Goal: Transaction & Acquisition: Purchase product/service

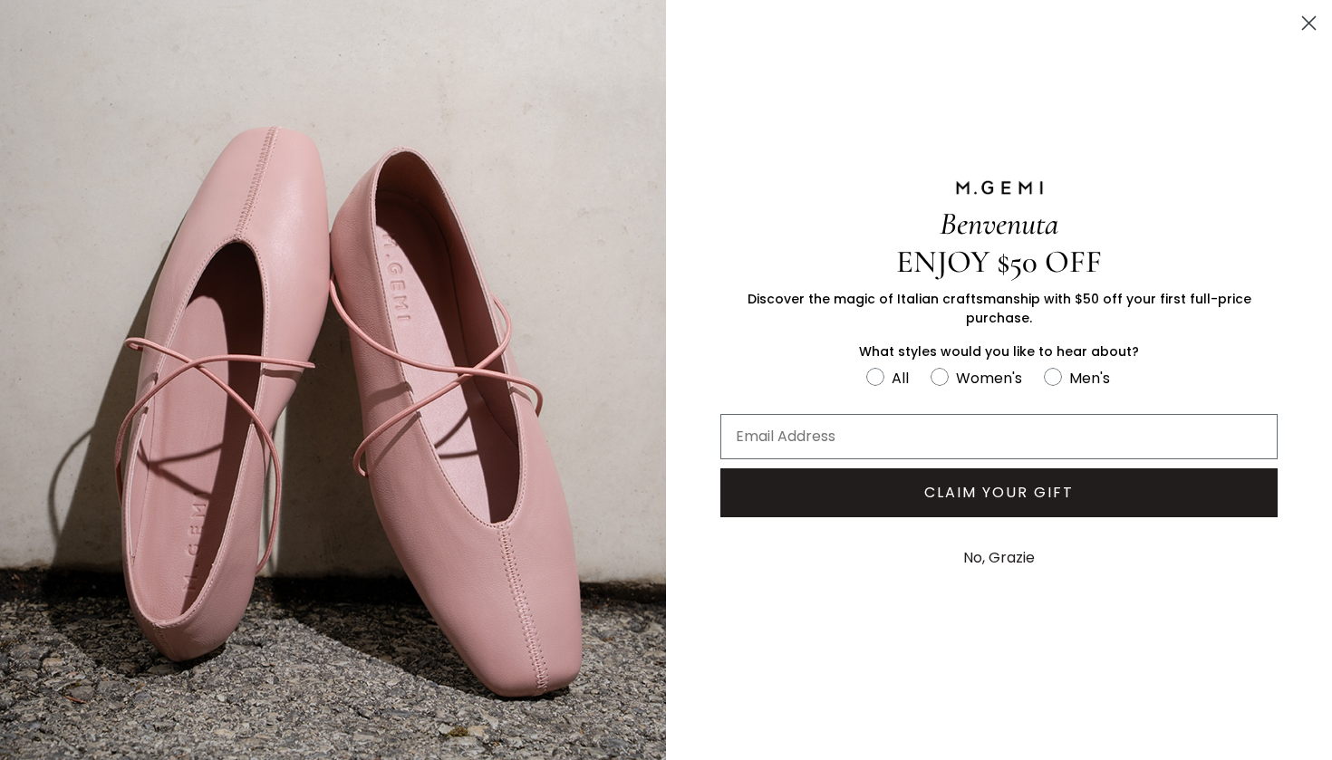
click at [1310, 24] on icon "Close dialog" at bounding box center [1309, 23] width 13 height 13
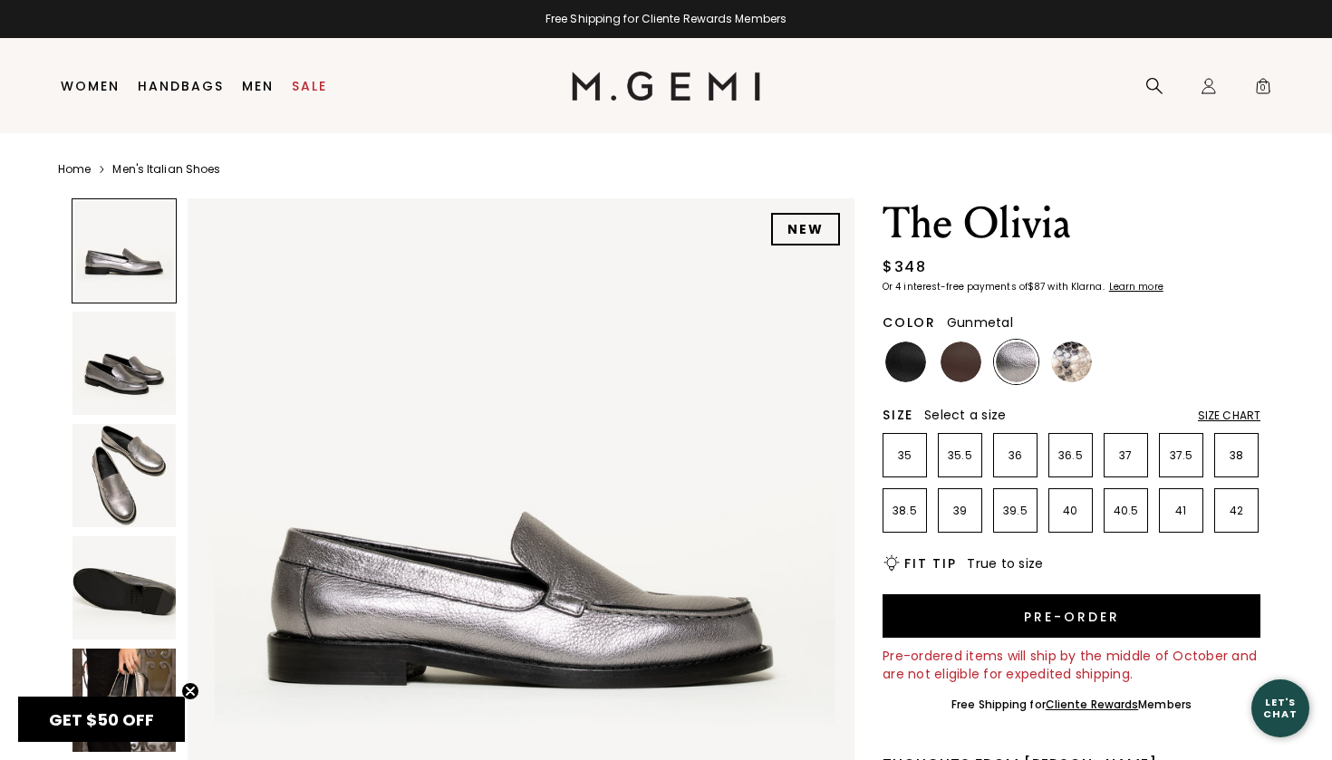
click at [672, 98] on img at bounding box center [666, 86] width 189 height 29
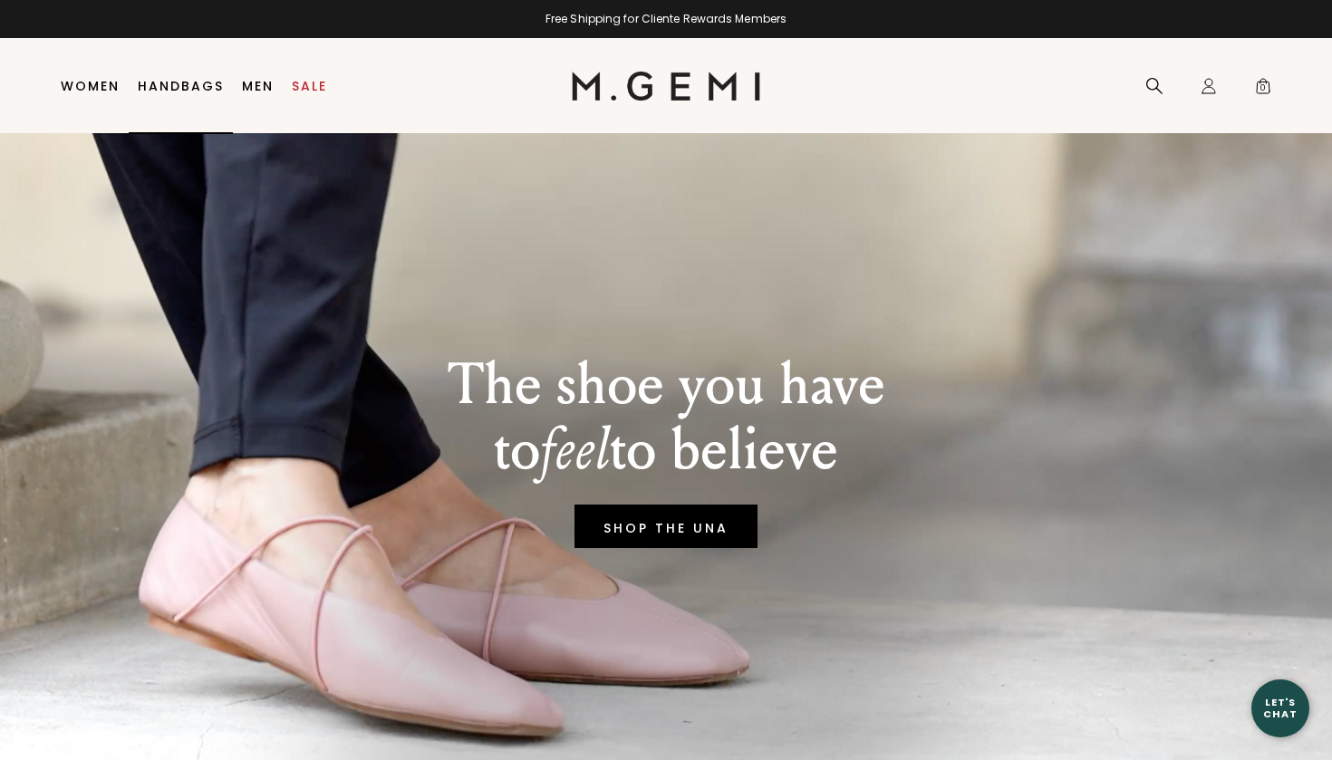
click at [213, 83] on link "Handbags" at bounding box center [181, 86] width 86 height 14
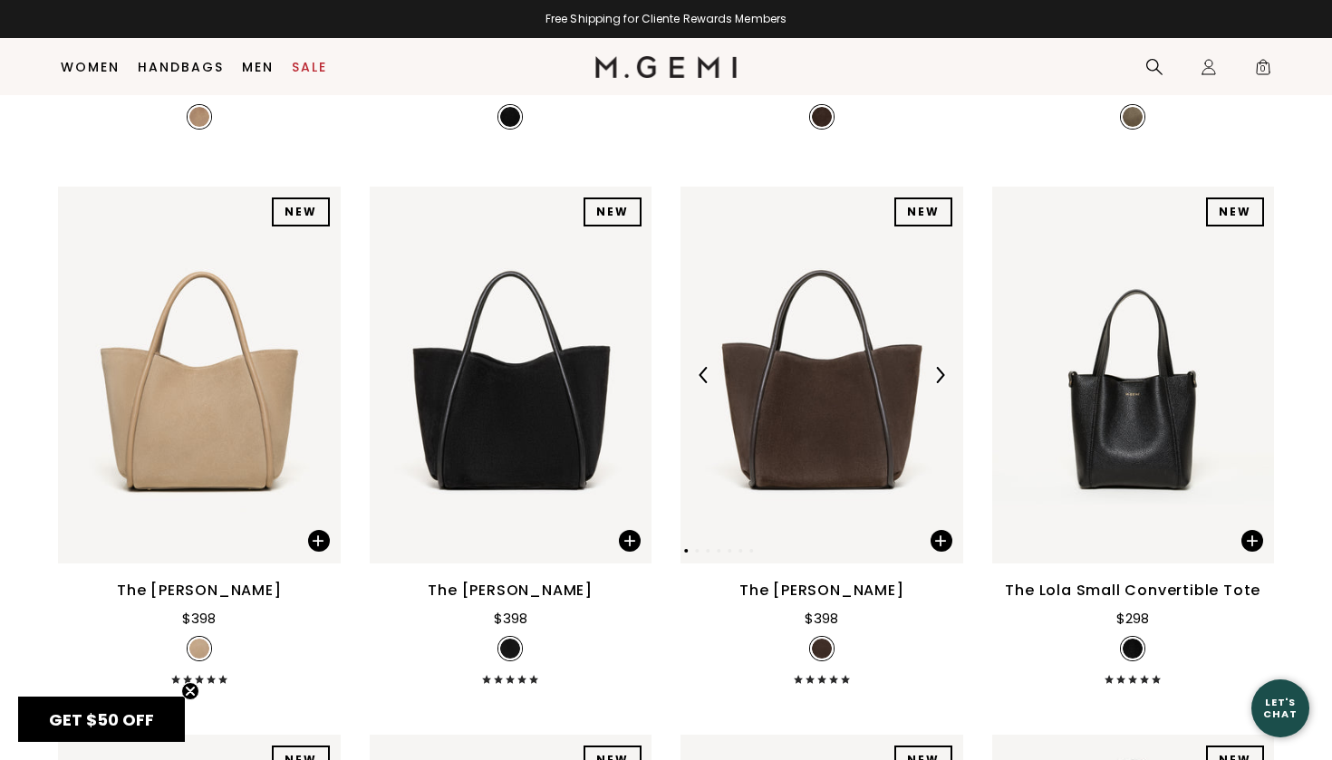
scroll to position [1318, 0]
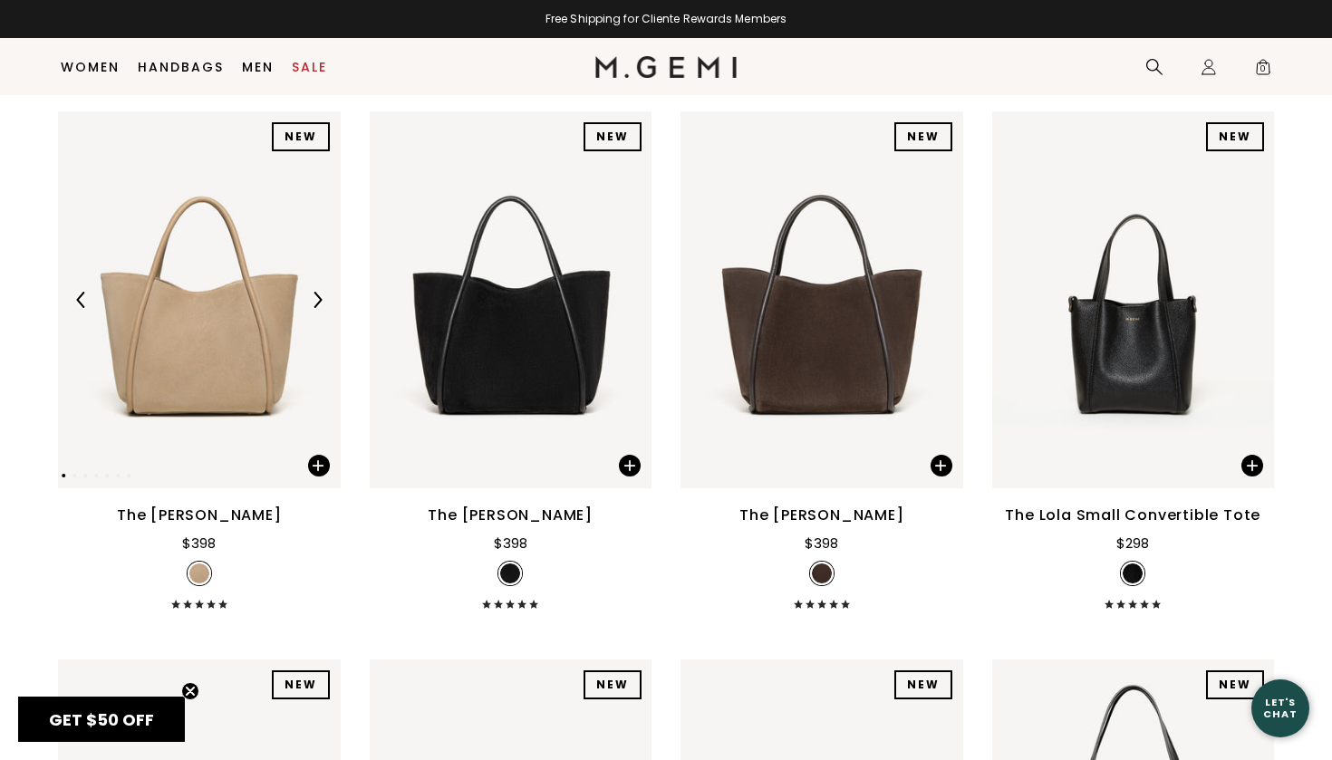
click at [211, 308] on div at bounding box center [199, 299] width 283 height 29
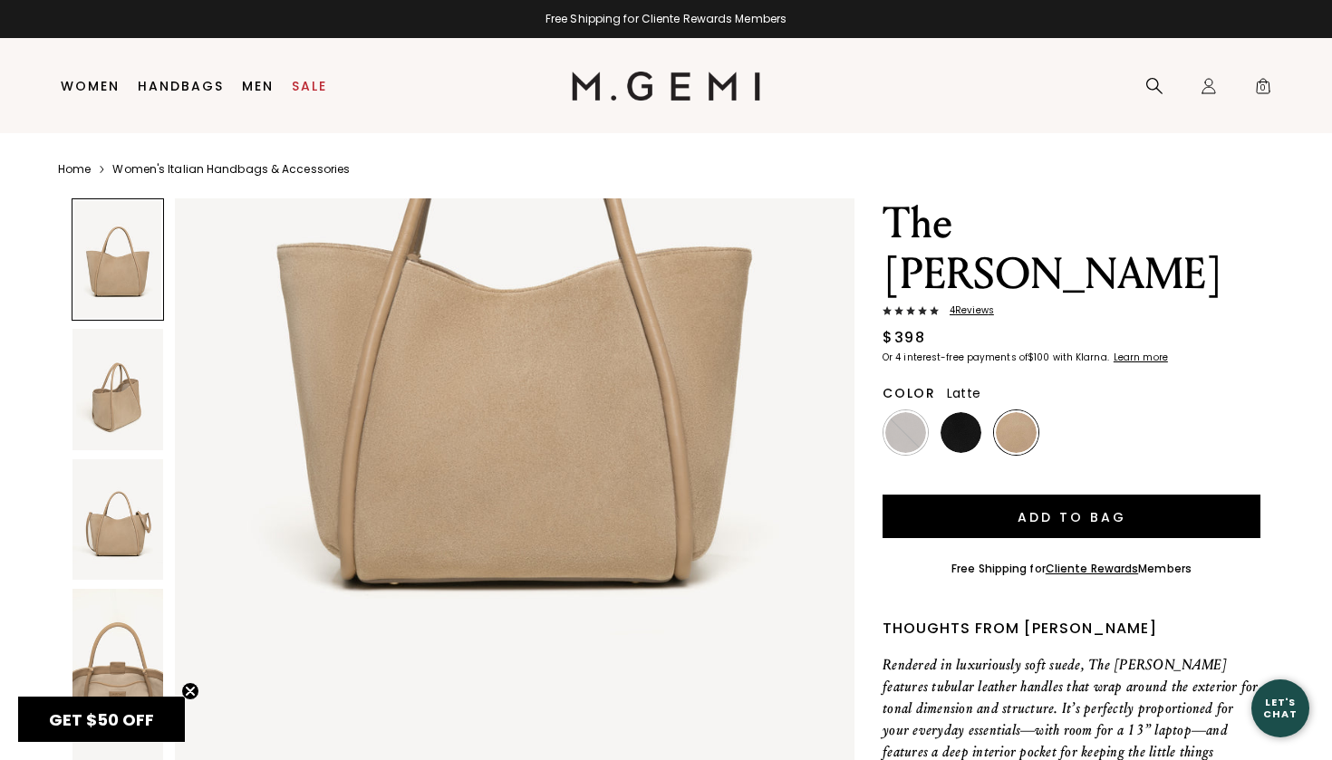
scroll to position [488, 0]
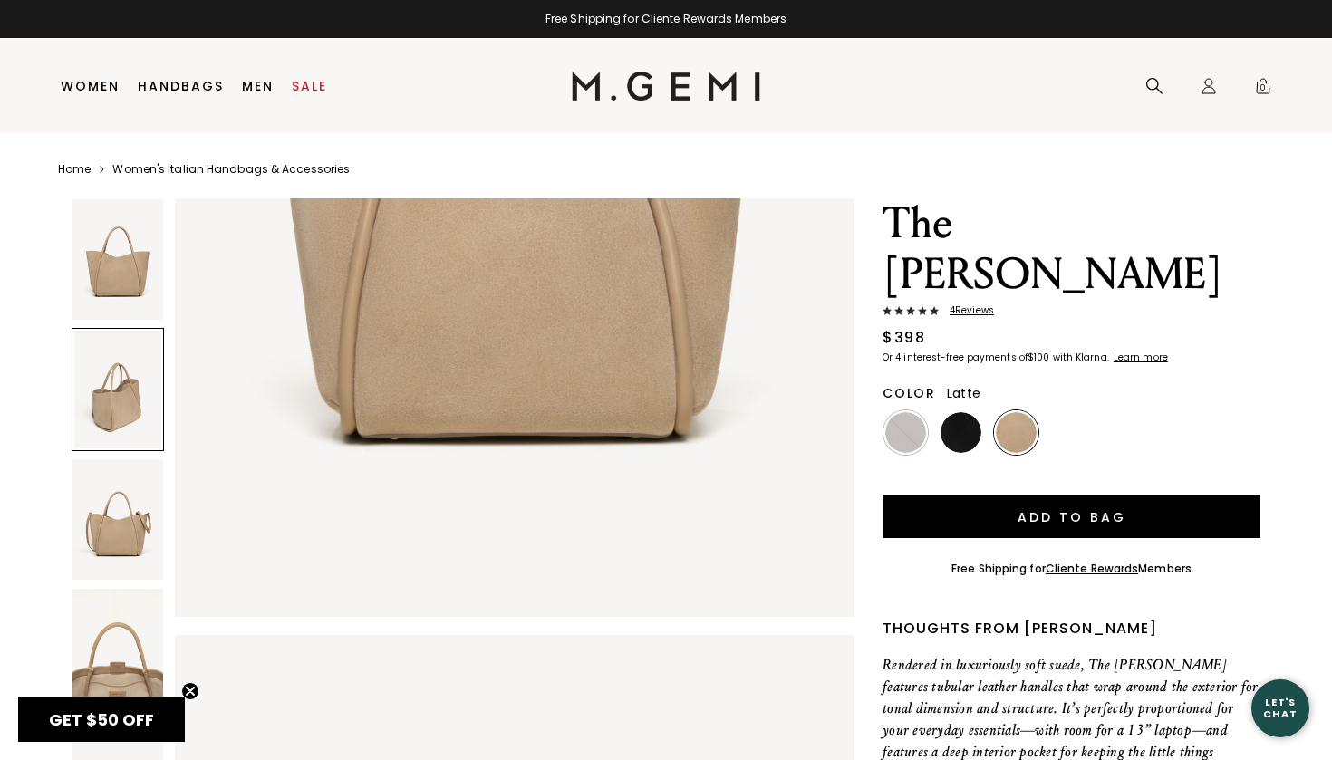
click at [107, 373] on div at bounding box center [118, 389] width 92 height 122
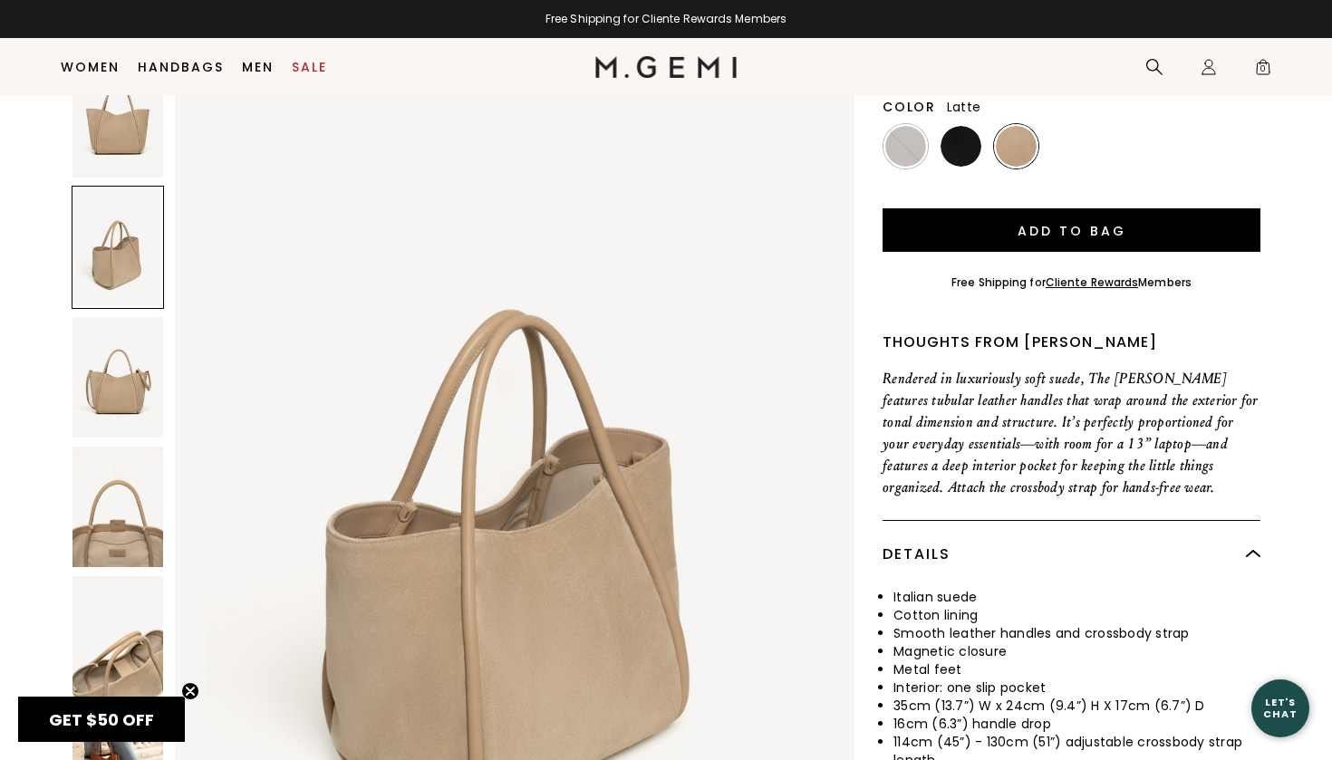
scroll to position [251, 0]
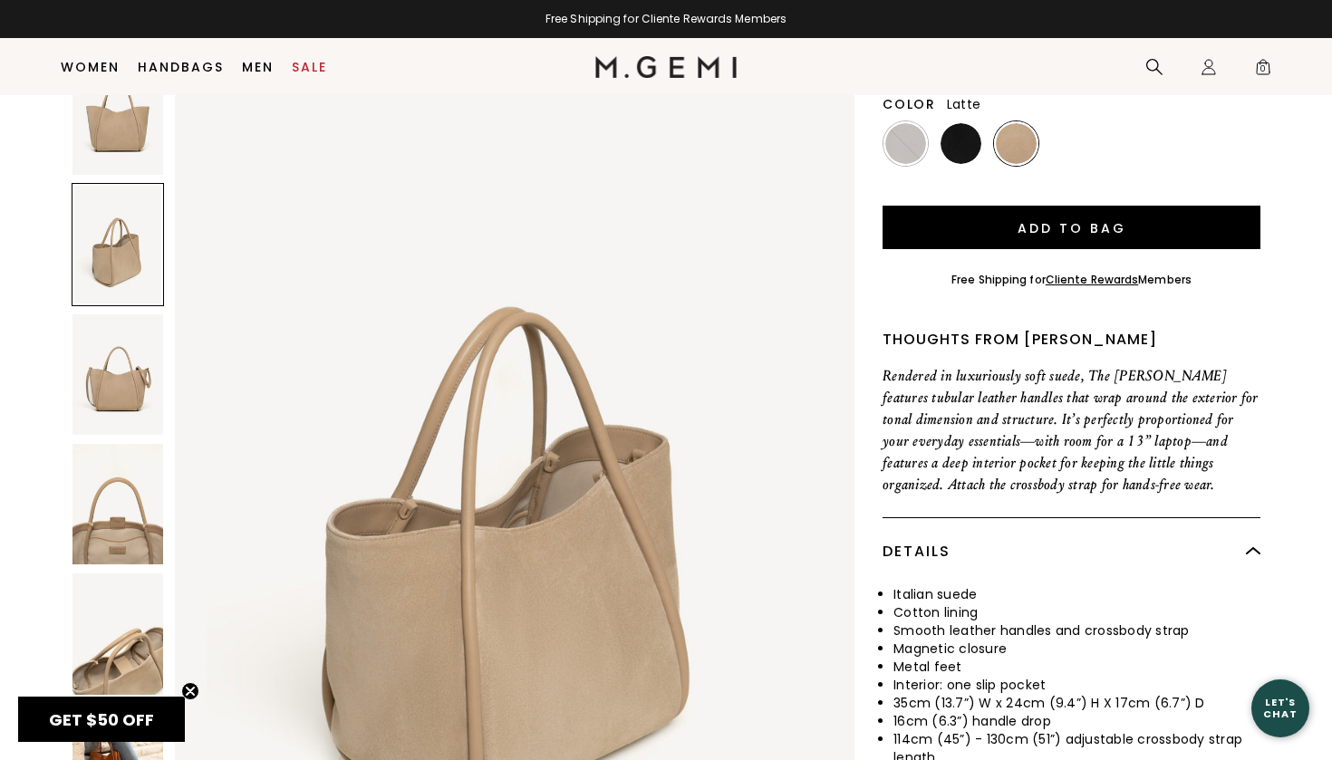
click at [121, 444] on img at bounding box center [117, 504] width 91 height 121
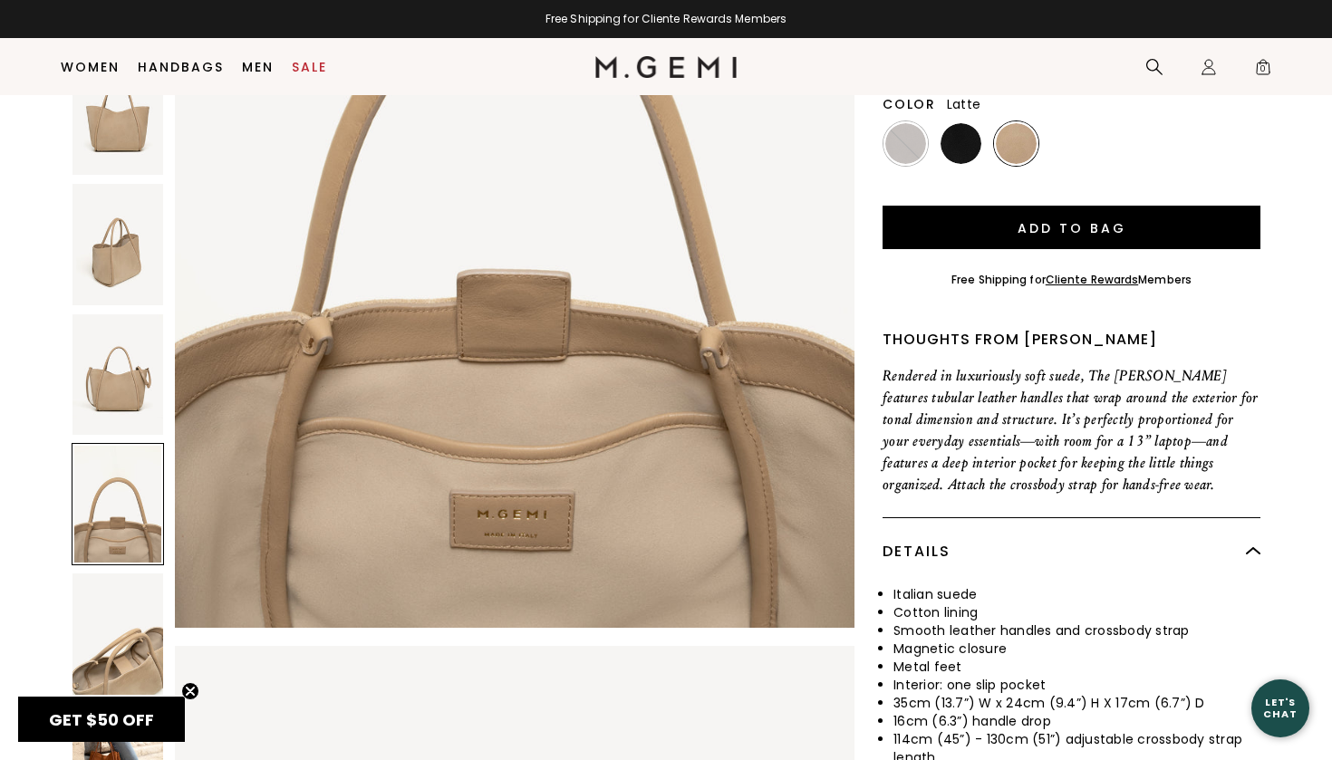
scroll to position [3255, 0]
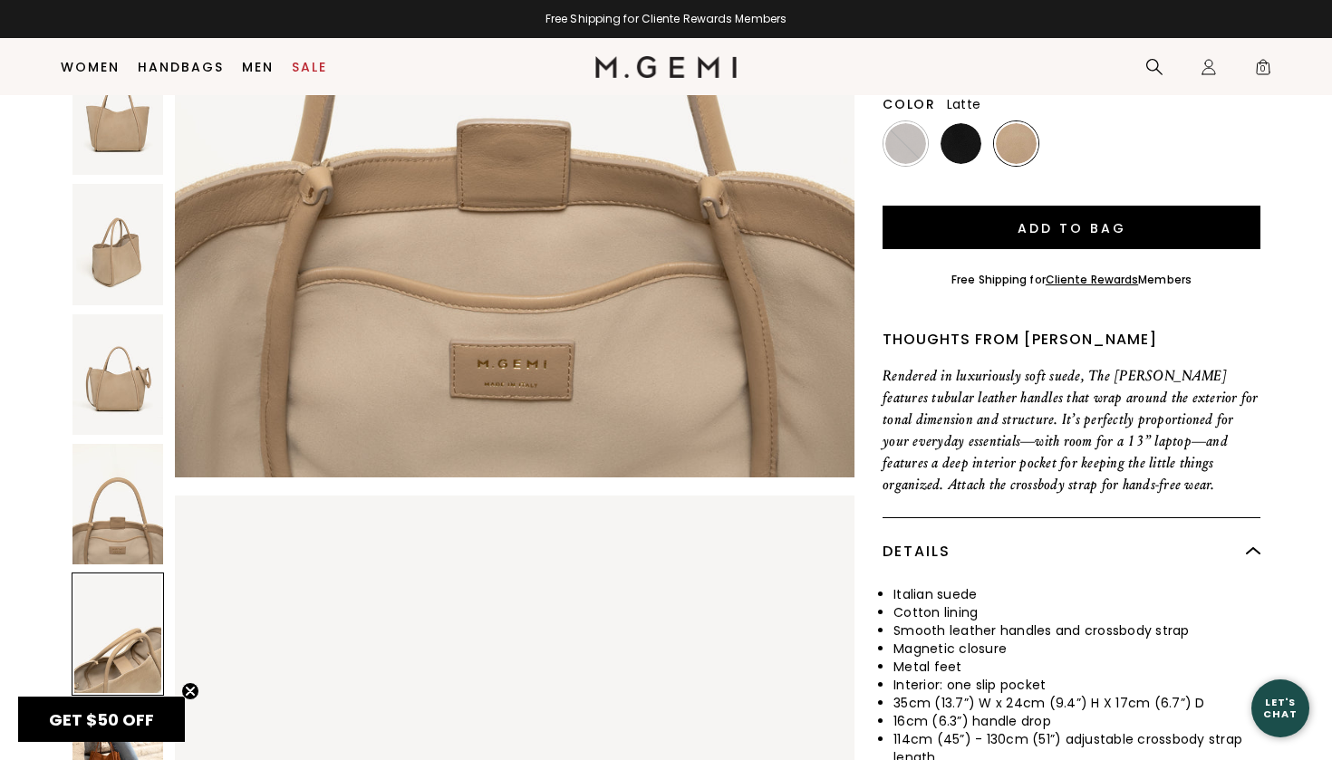
click at [125, 704] on img at bounding box center [117, 764] width 91 height 121
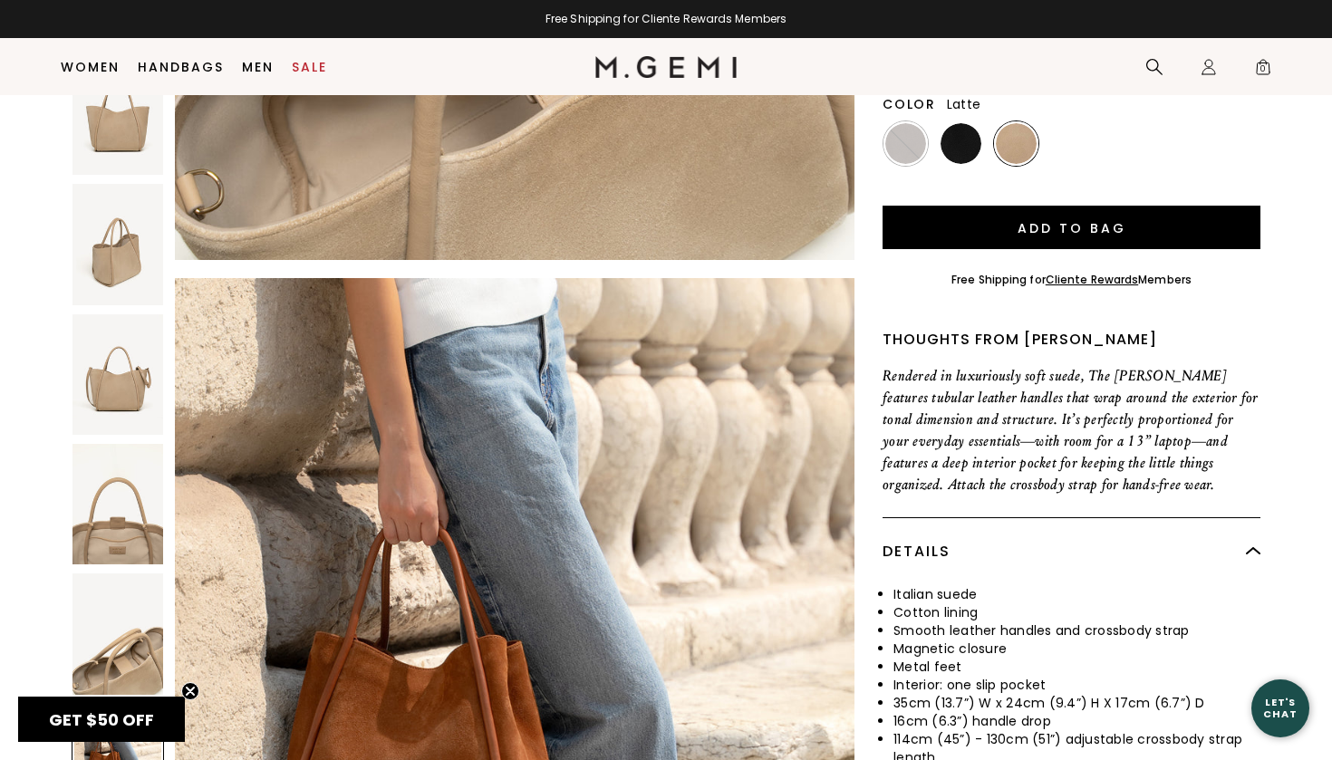
scroll to position [4621, 0]
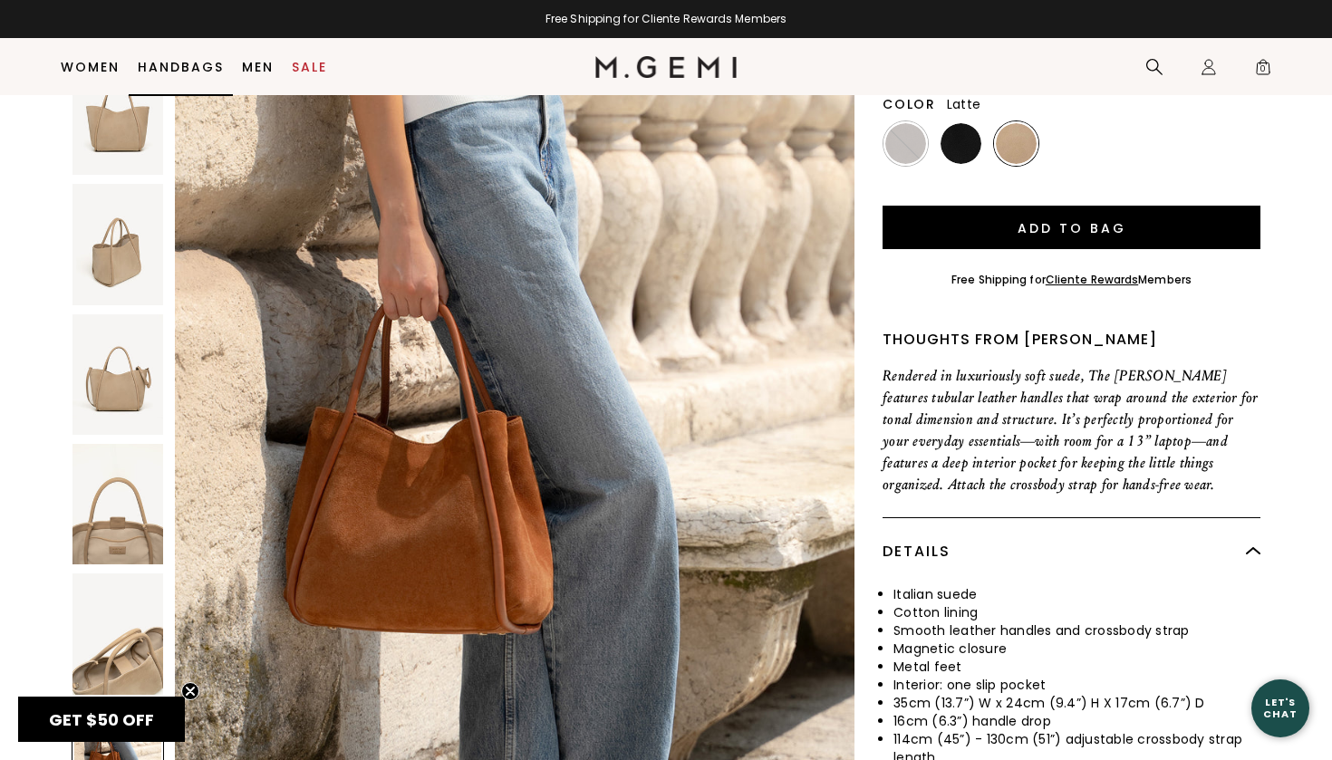
click at [181, 72] on link "Handbags" at bounding box center [181, 67] width 86 height 14
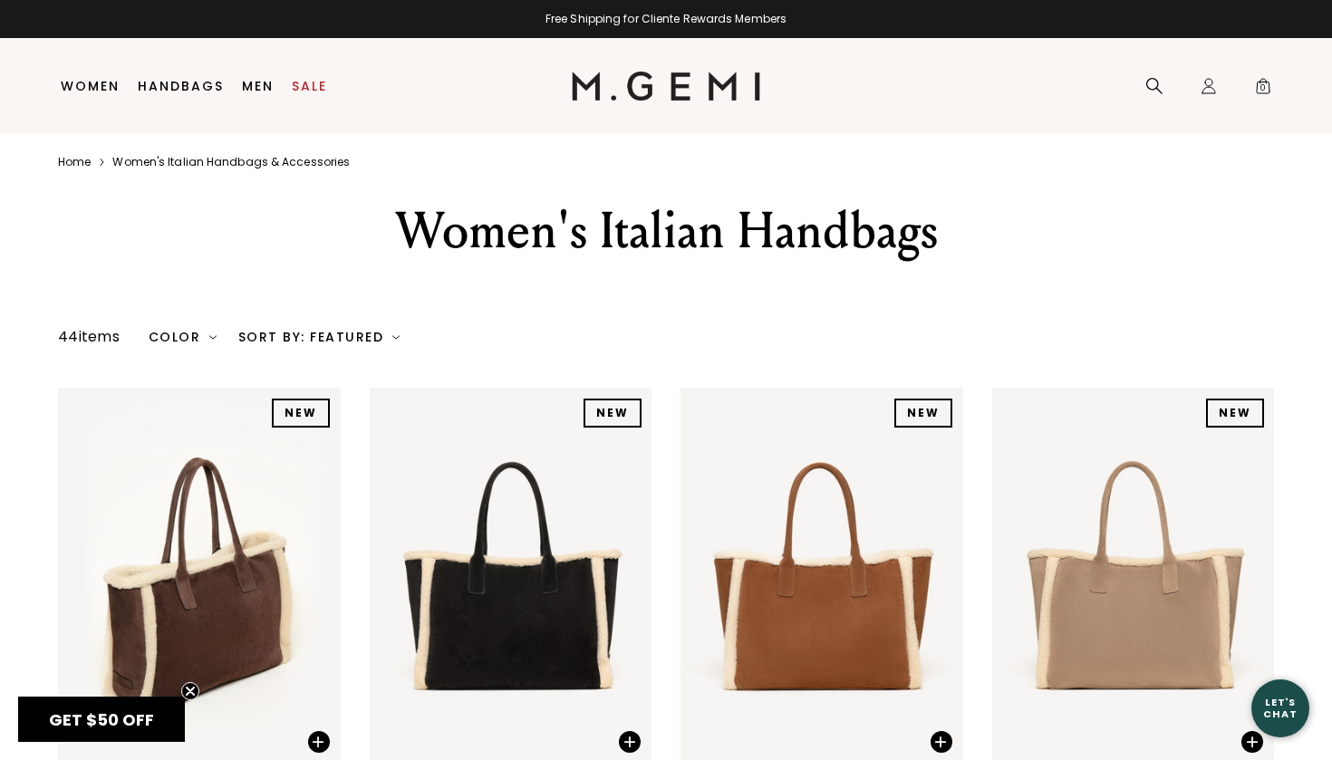
click at [324, 344] on div "Sort By: Featured" at bounding box center [318, 337] width 161 height 14
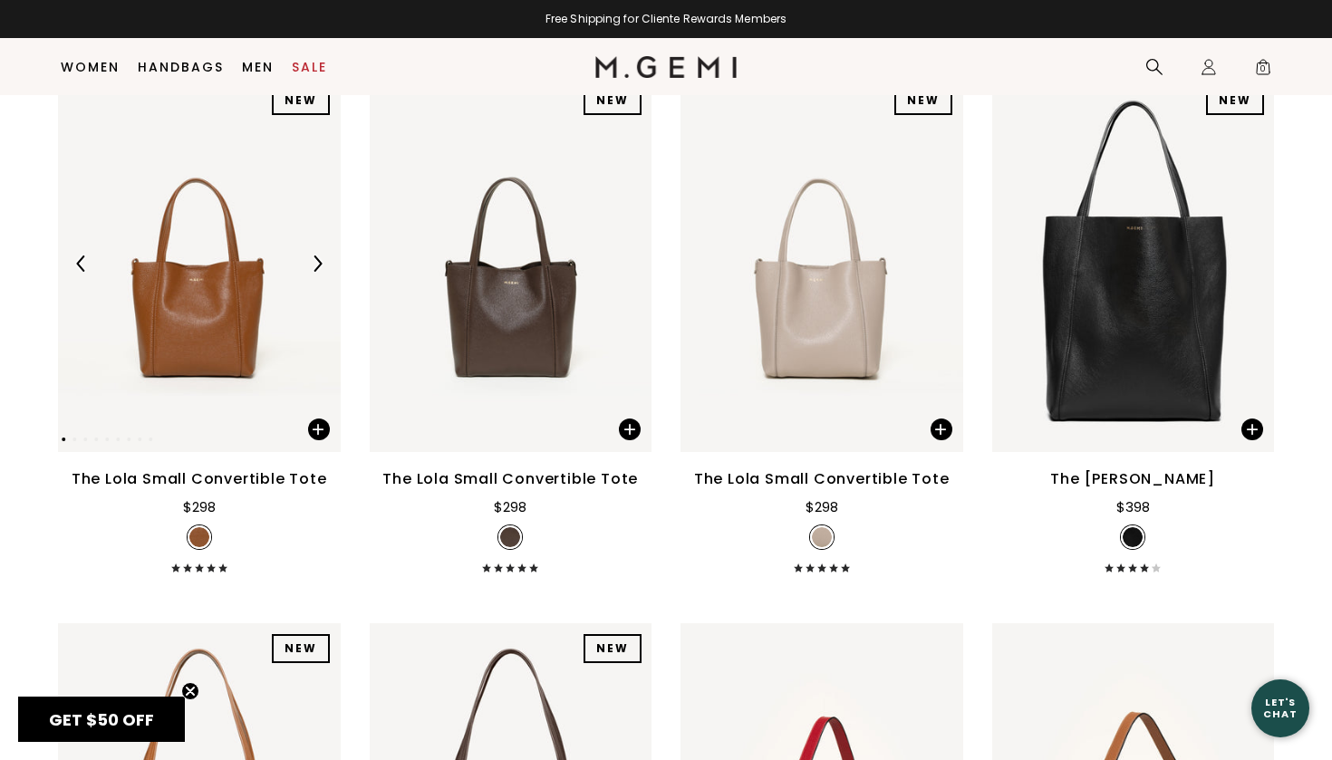
scroll to position [1997, 0]
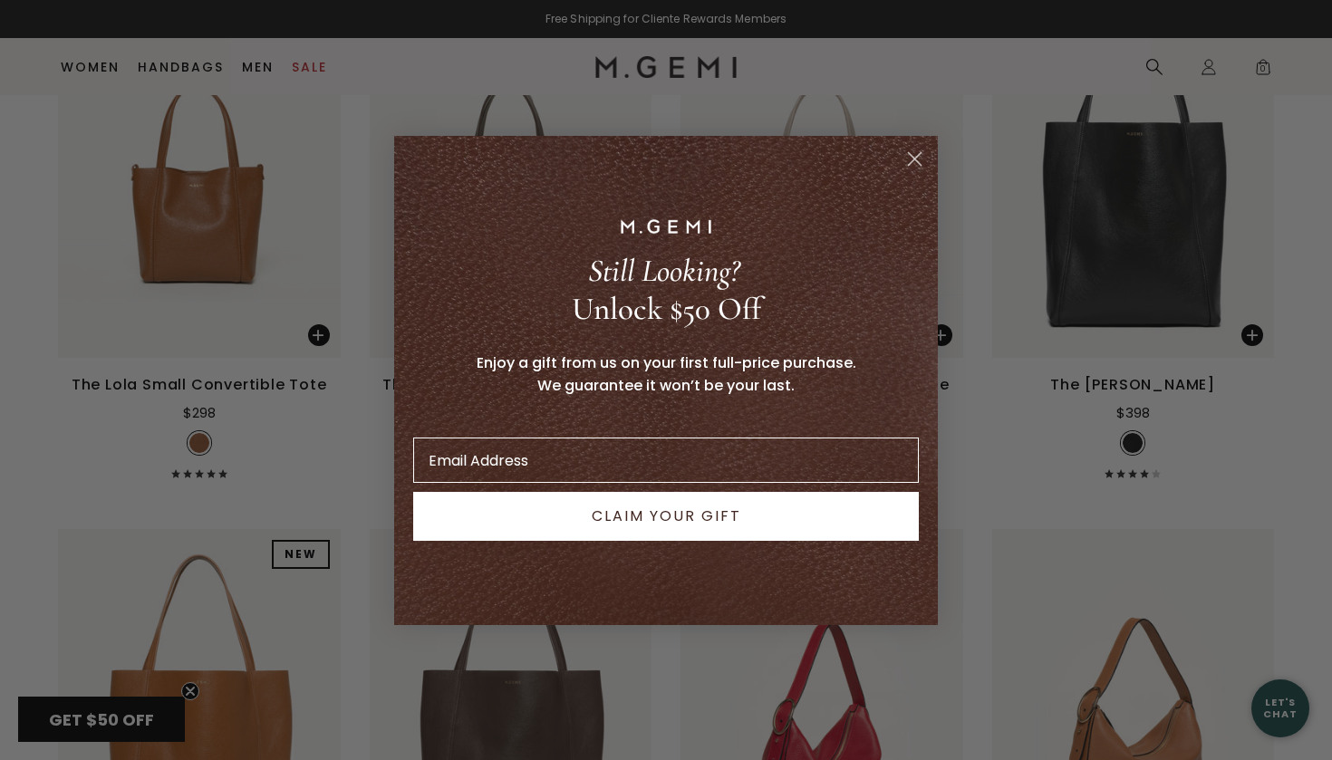
click at [910, 160] on circle "Close dialog" at bounding box center [915, 158] width 30 height 30
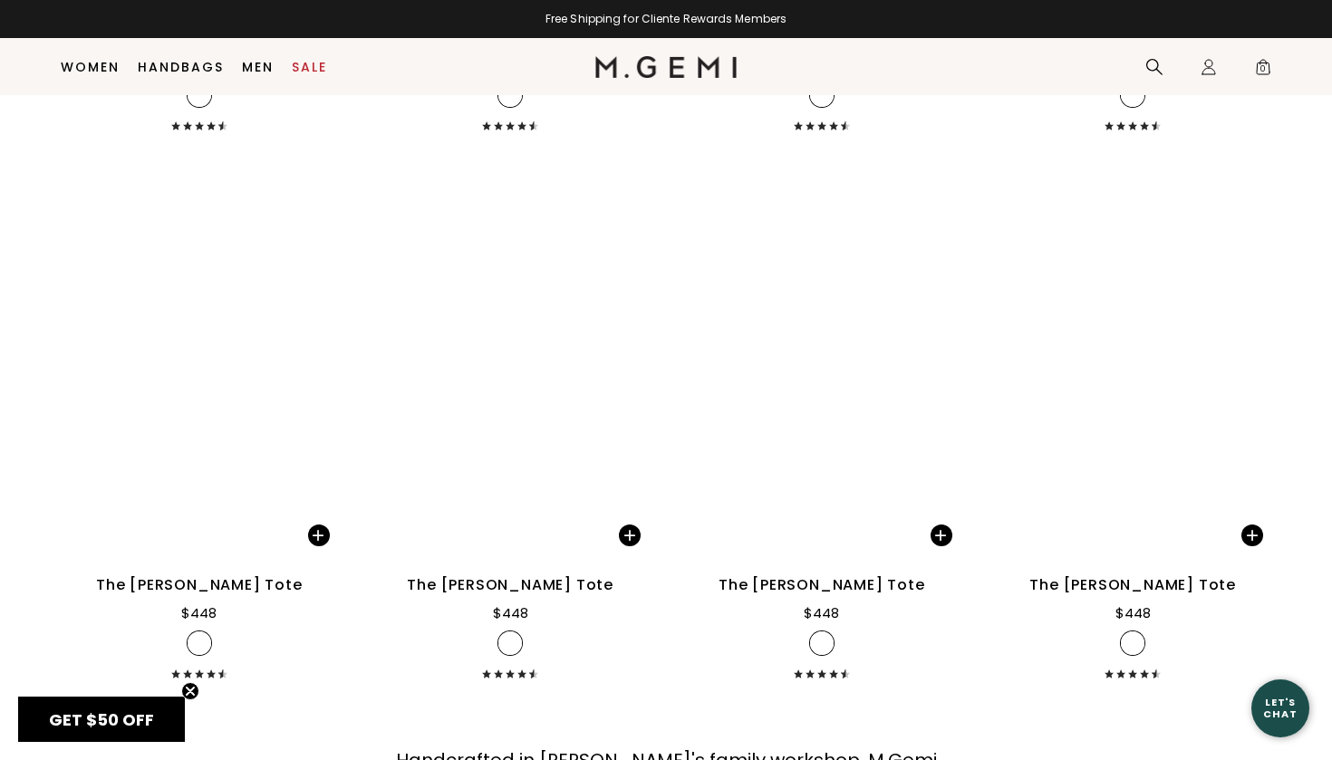
scroll to position [5916, 0]
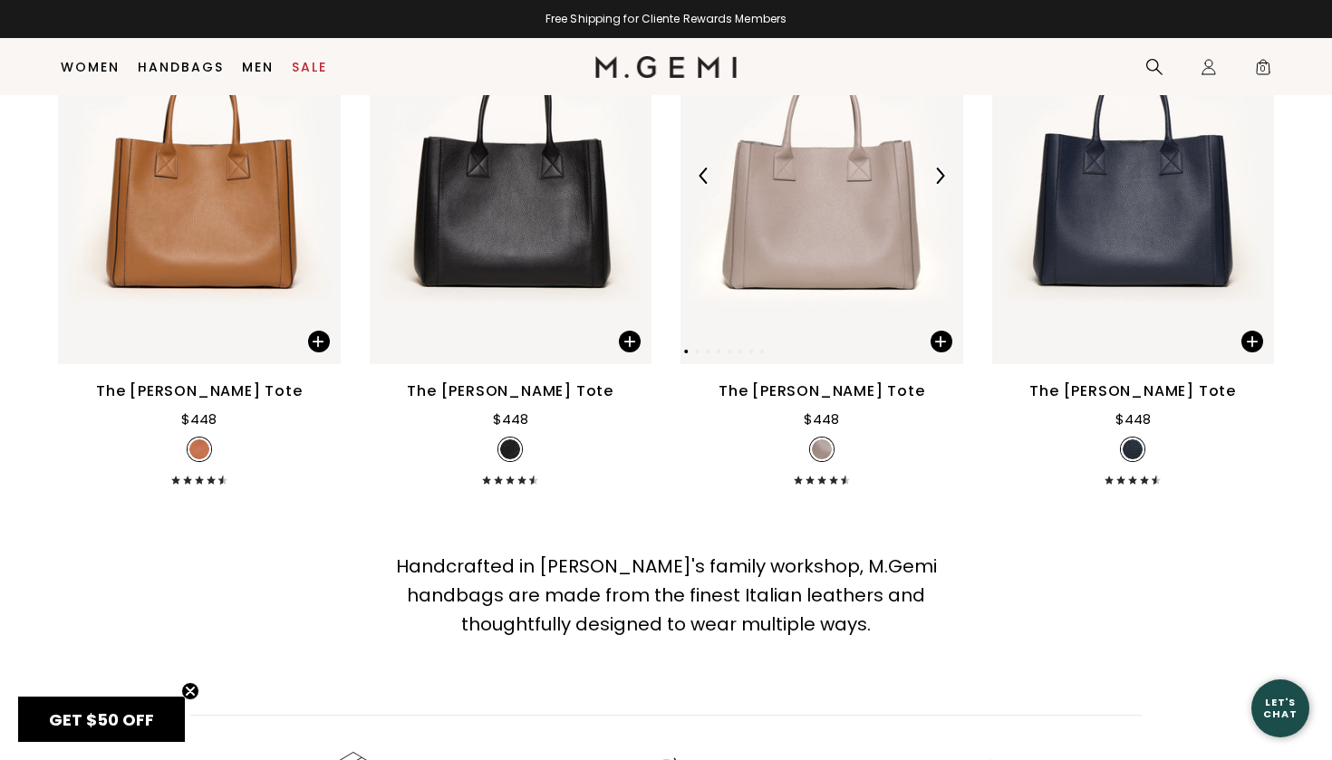
click at [855, 220] on img at bounding box center [822, 175] width 283 height 377
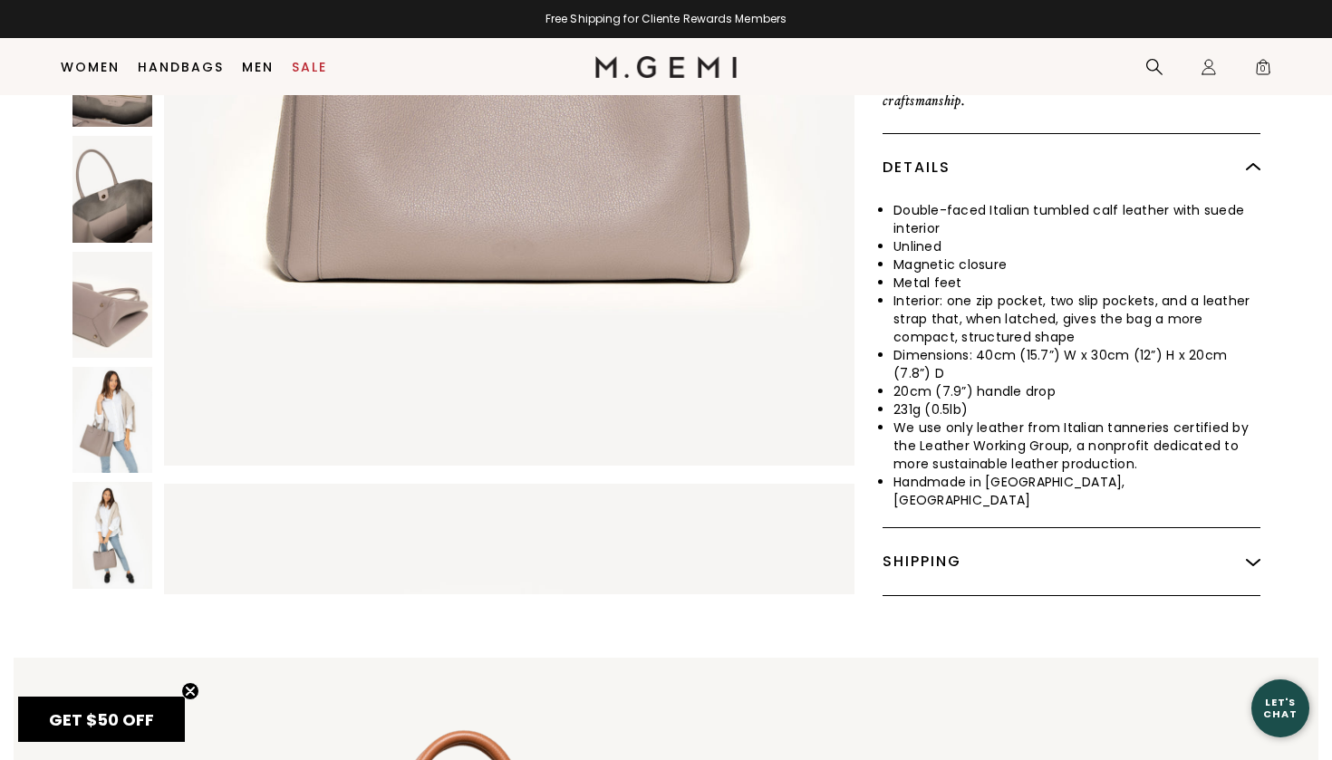
scroll to position [730, 0]
click at [123, 481] on img at bounding box center [112, 534] width 80 height 106
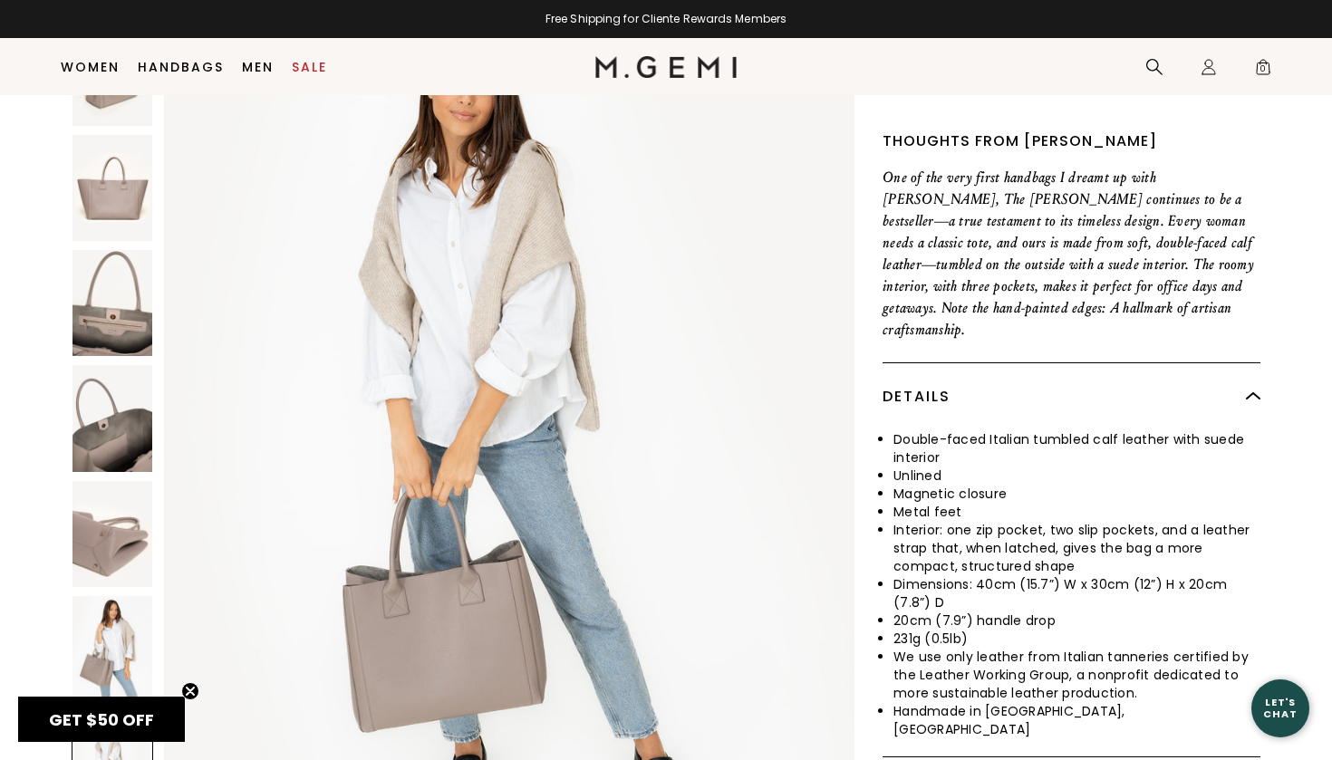
scroll to position [6503, 0]
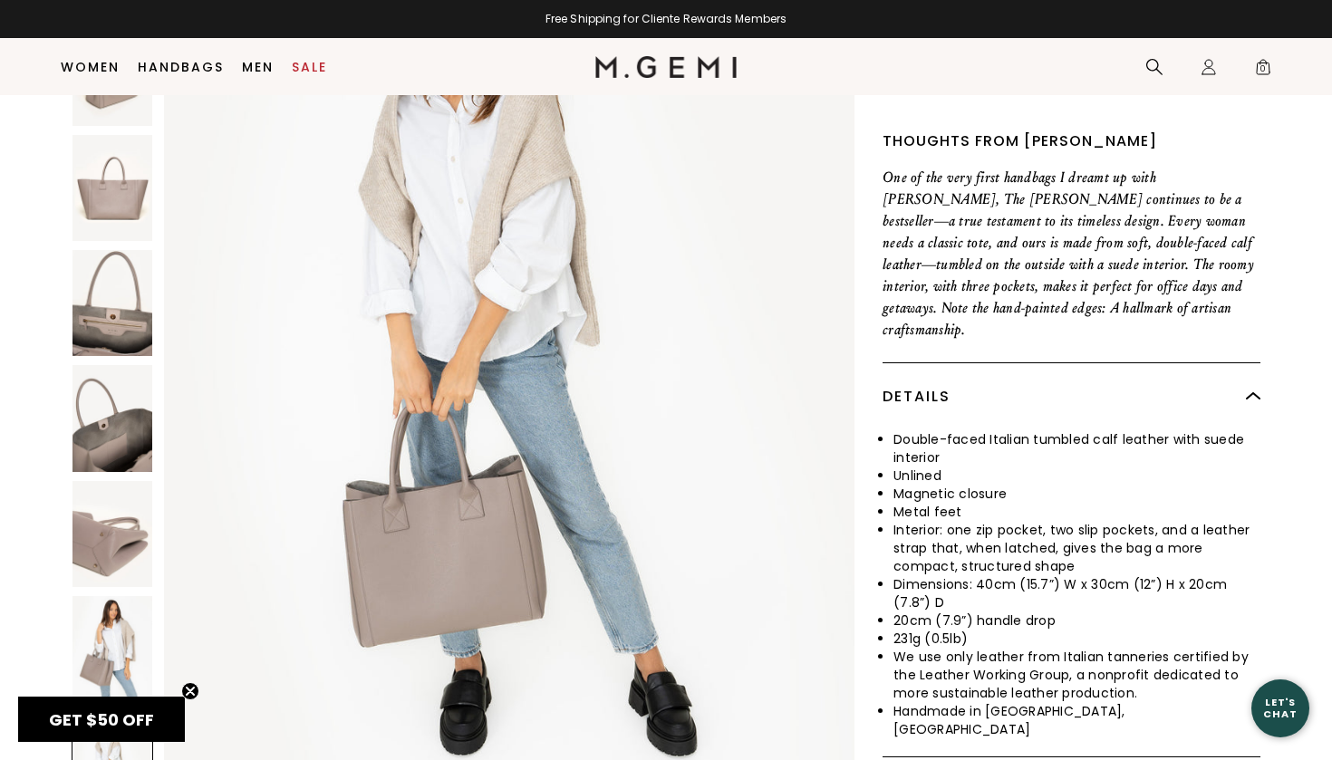
click at [107, 596] on img at bounding box center [112, 649] width 80 height 106
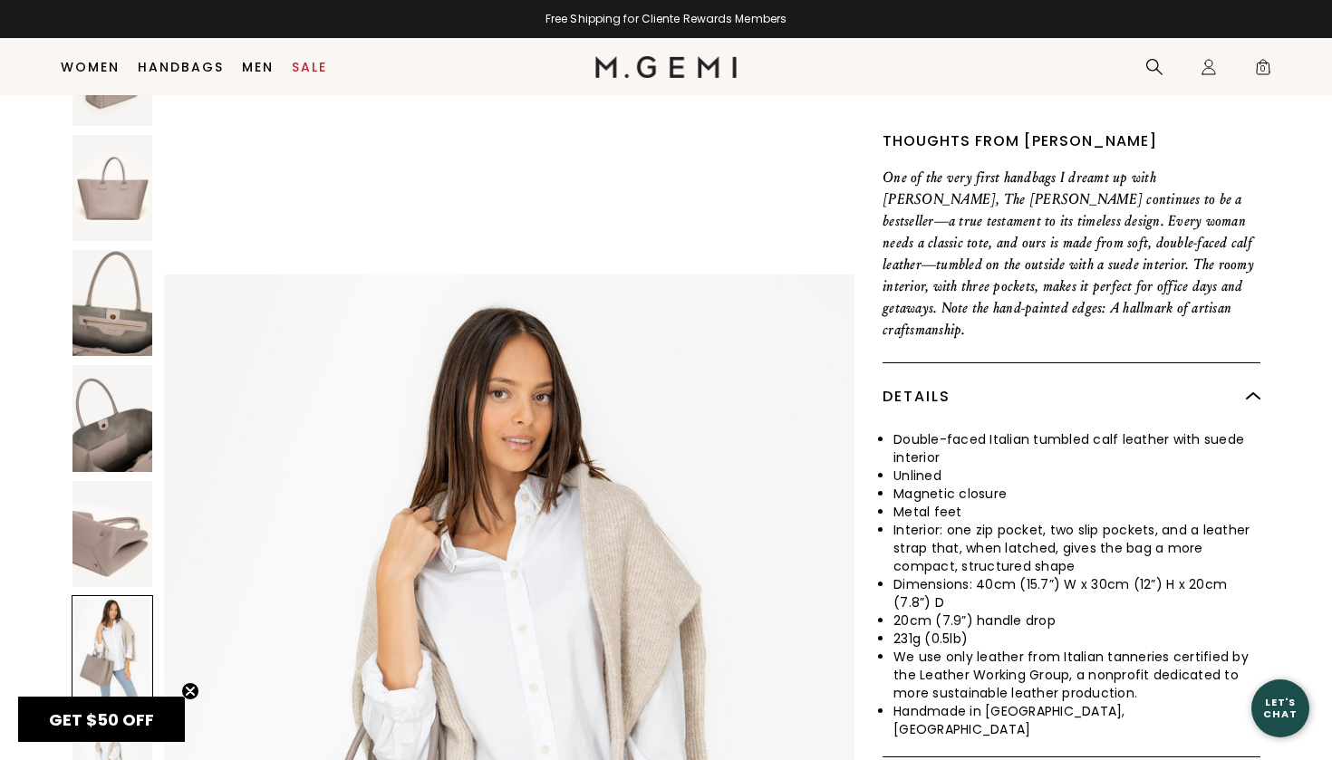
scroll to position [5196, 0]
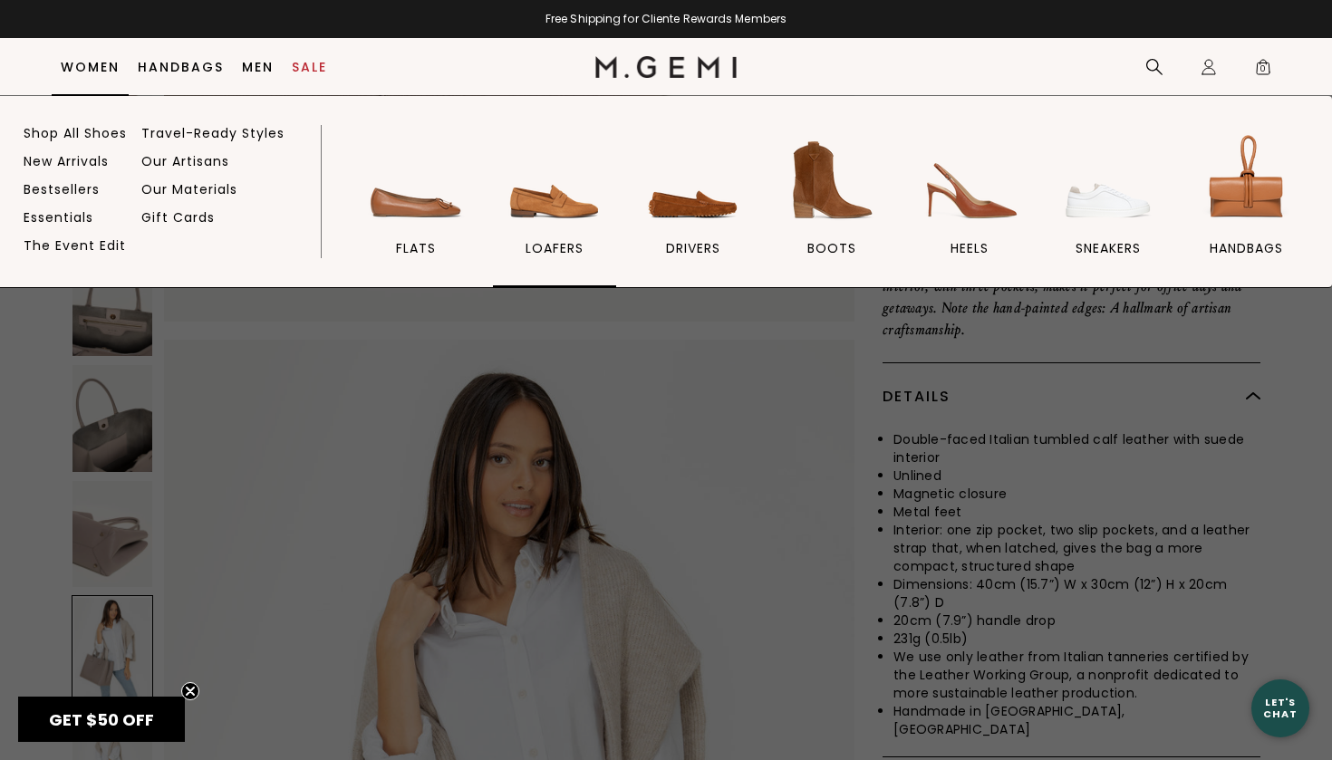
click at [572, 207] on img at bounding box center [554, 180] width 101 height 101
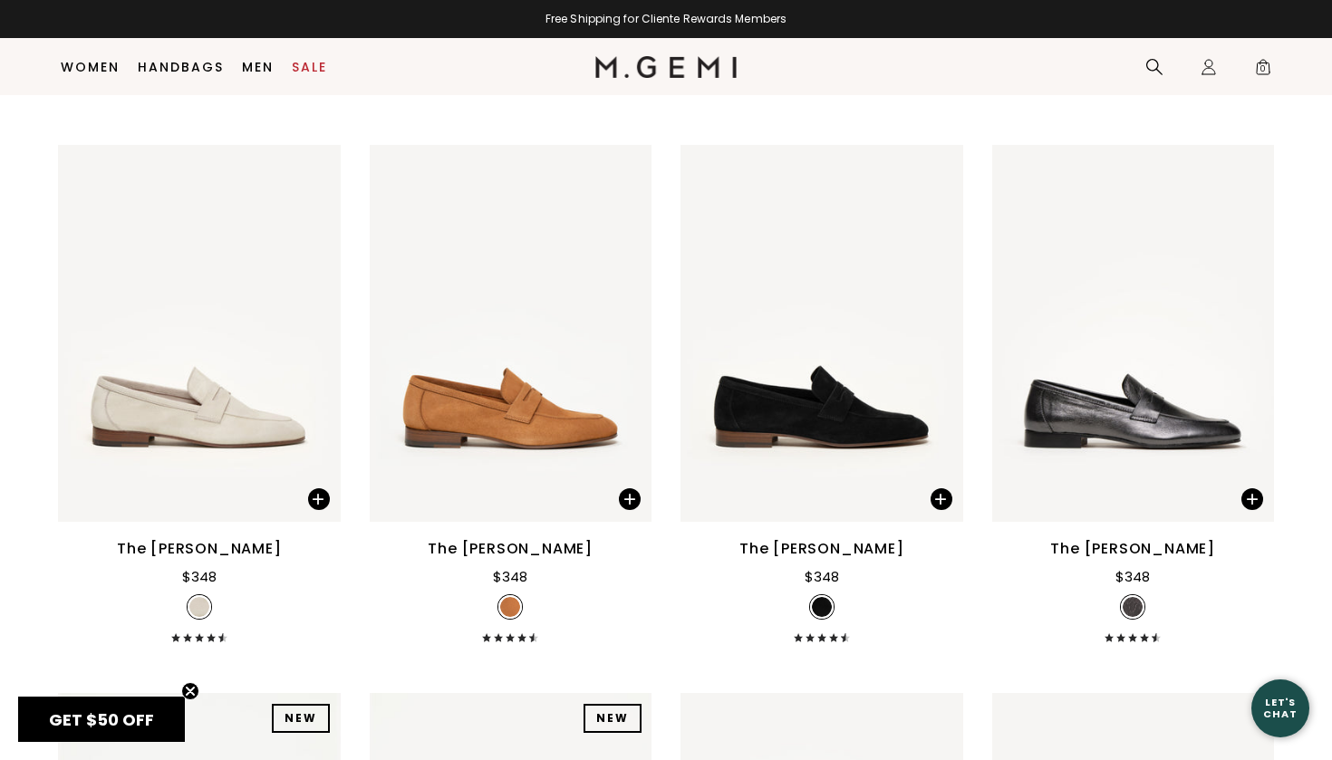
scroll to position [1898, 0]
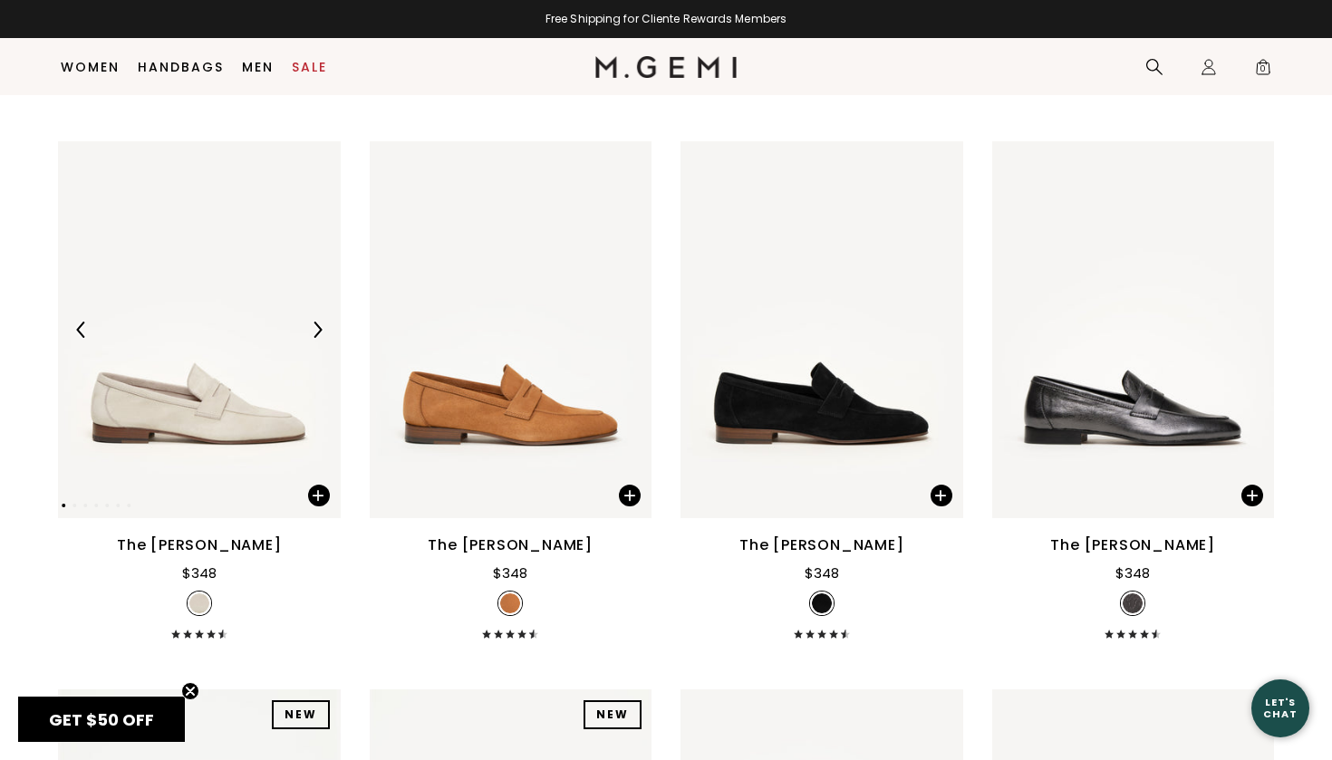
click at [245, 399] on img at bounding box center [199, 329] width 283 height 377
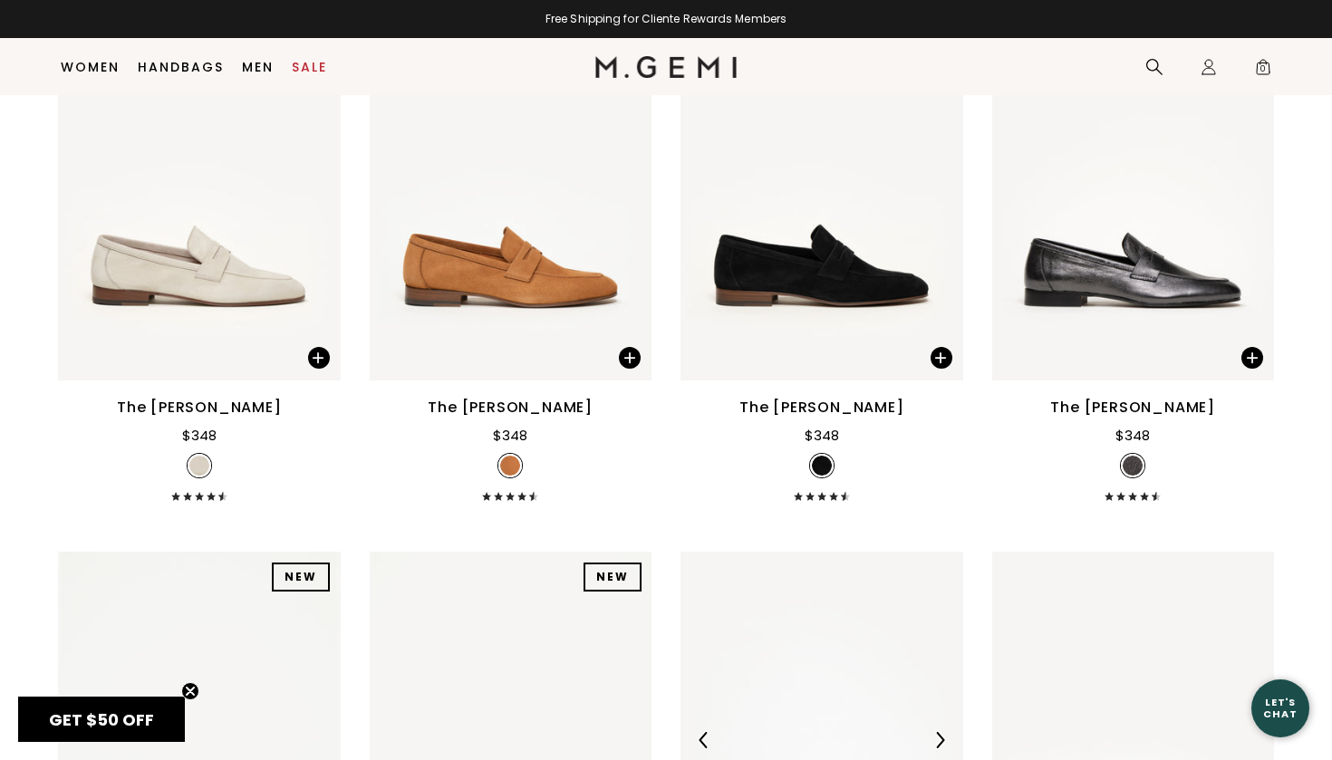
scroll to position [1985, 0]
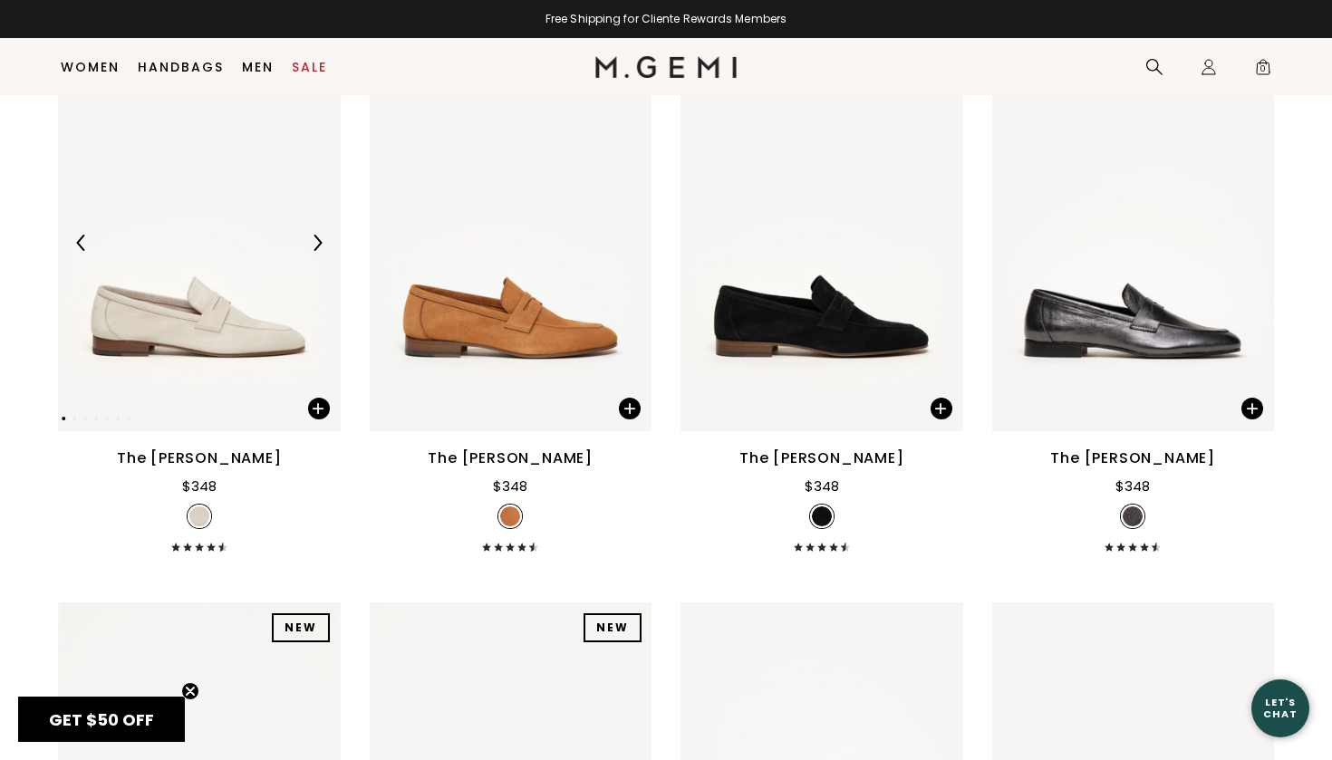
click at [245, 343] on img at bounding box center [199, 242] width 283 height 377
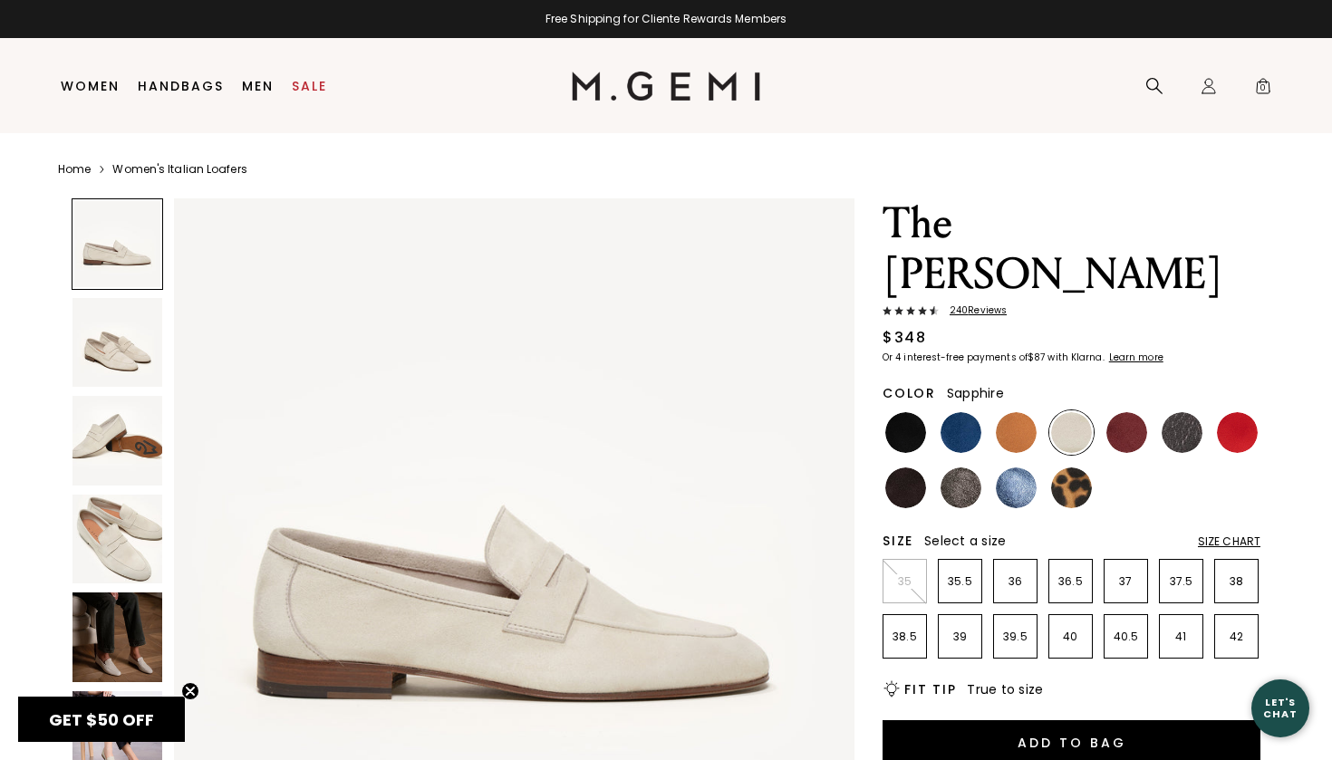
click at [1015, 468] on img at bounding box center [1016, 488] width 41 height 41
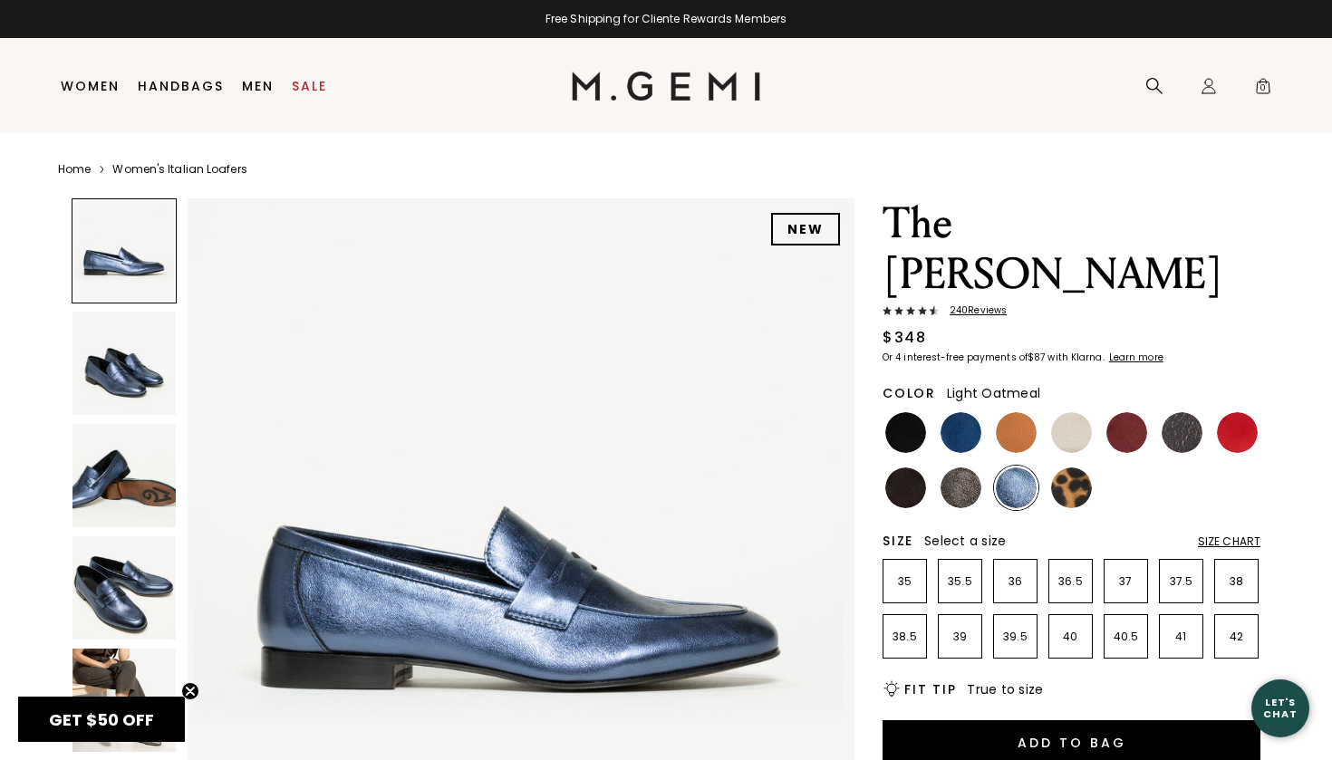
click at [1081, 412] on img at bounding box center [1071, 432] width 41 height 41
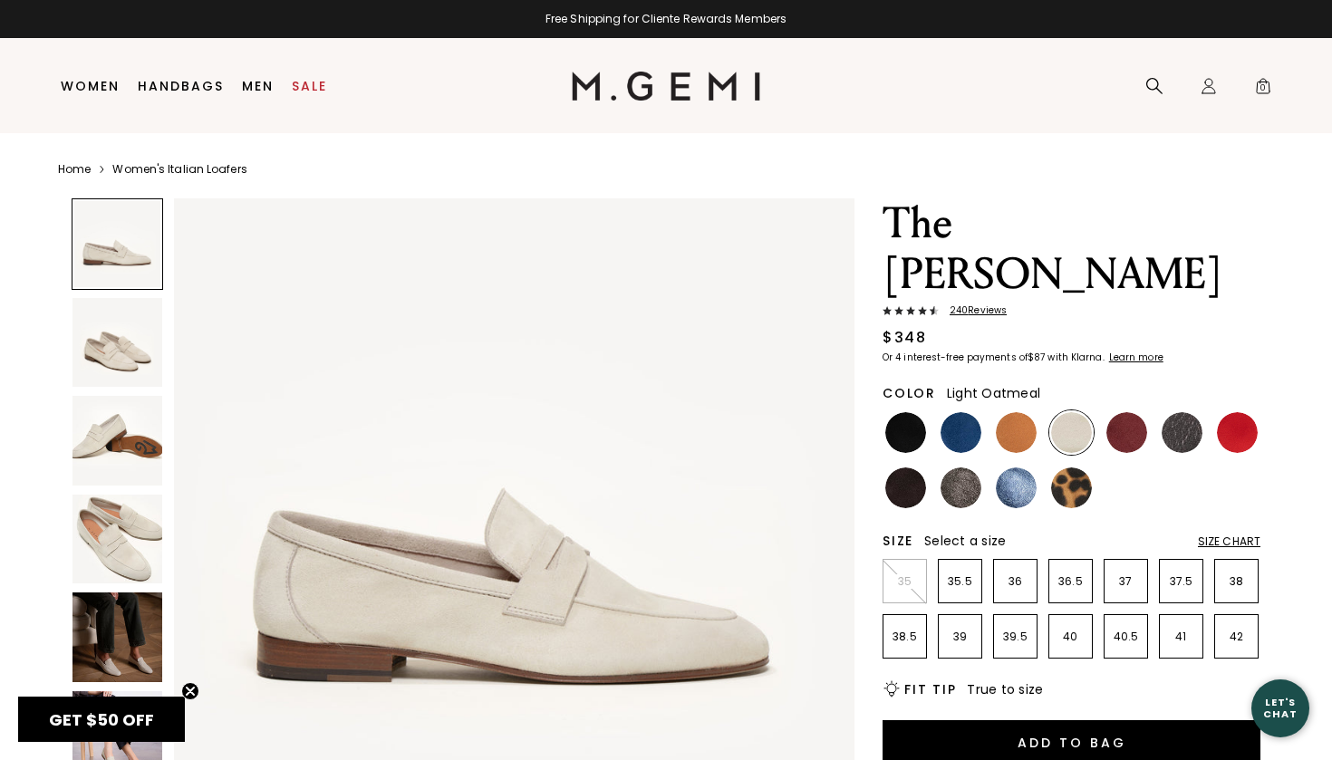
click at [125, 660] on img at bounding box center [117, 638] width 90 height 90
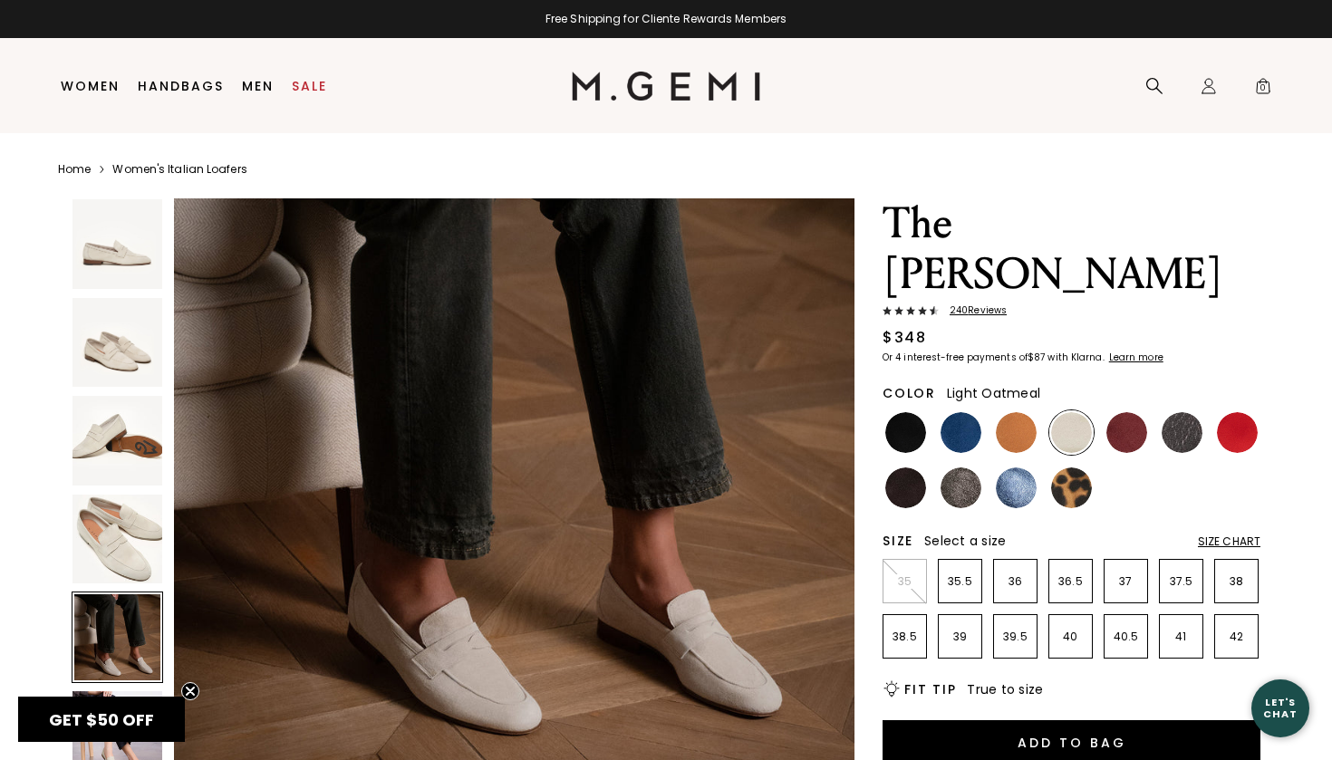
scroll to position [2933, 0]
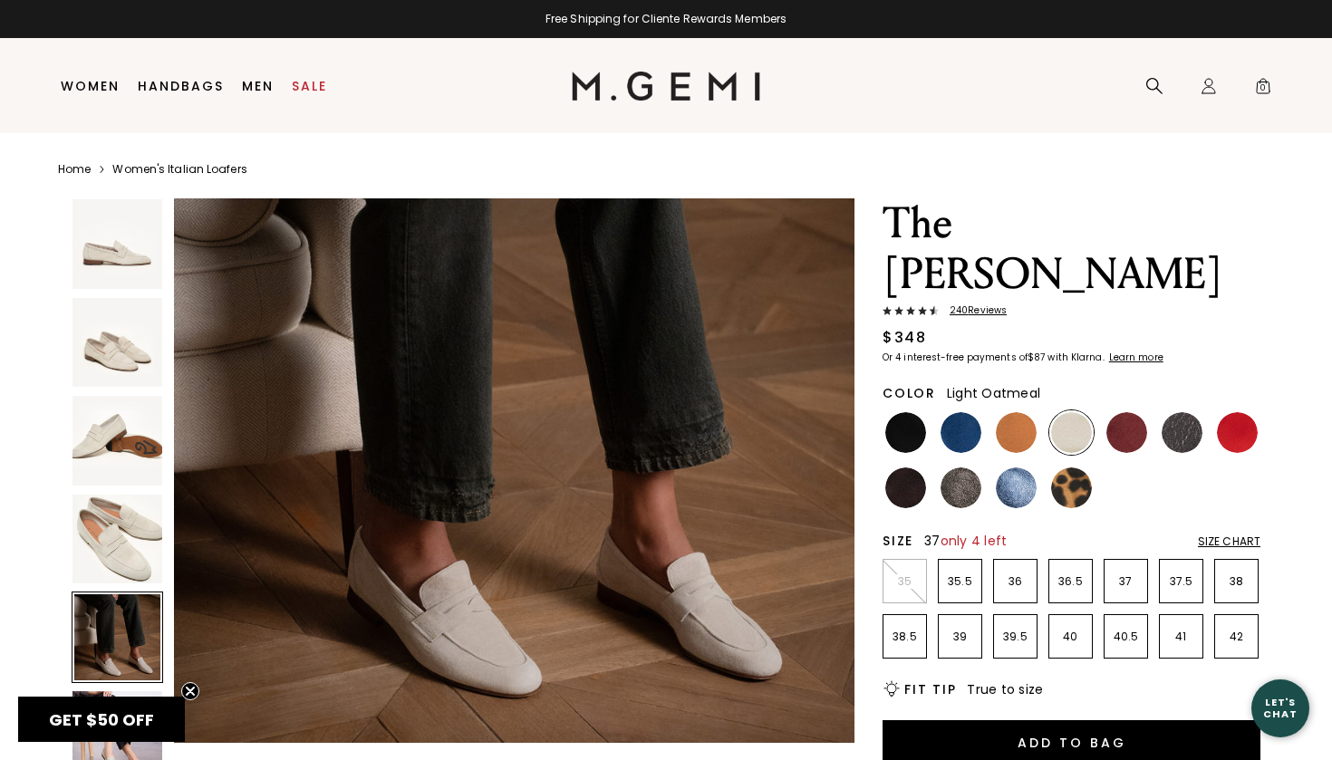
click at [1134, 559] on li "37" at bounding box center [1126, 581] width 44 height 44
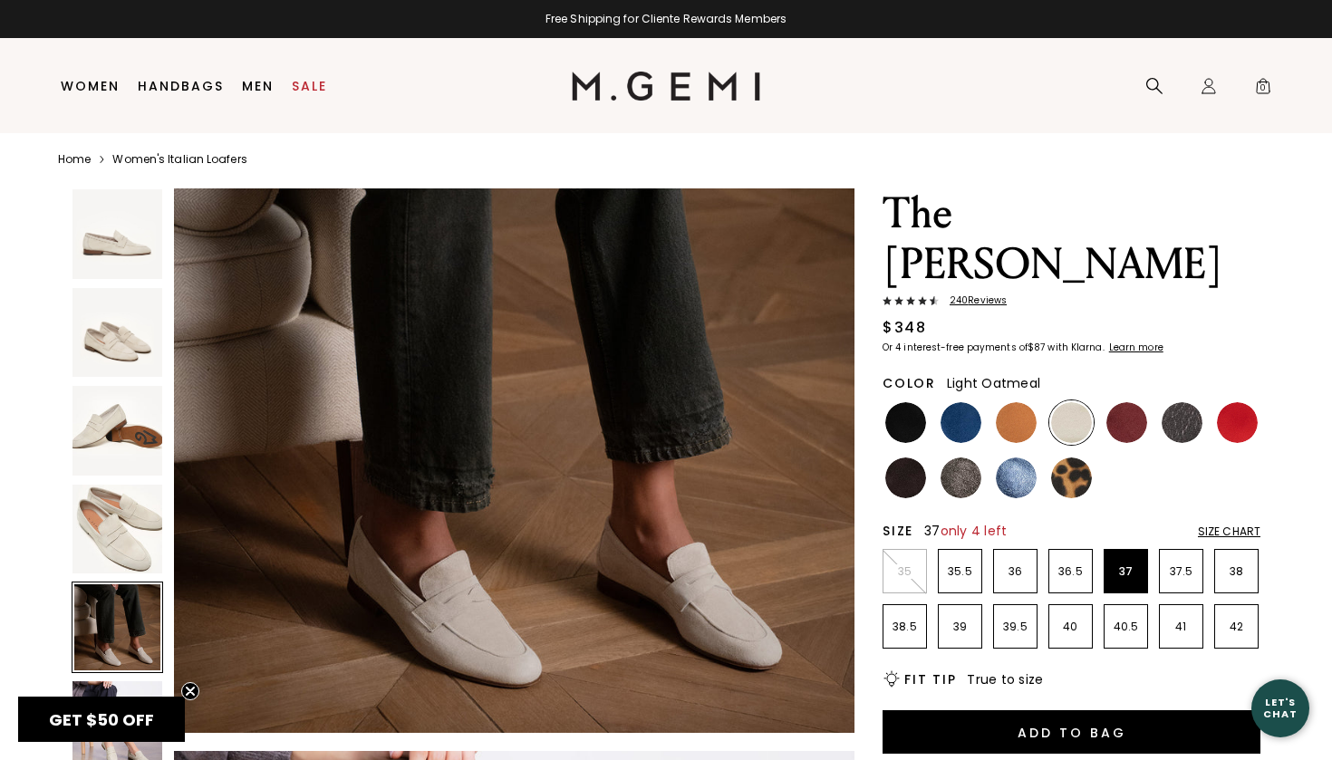
scroll to position [78, 0]
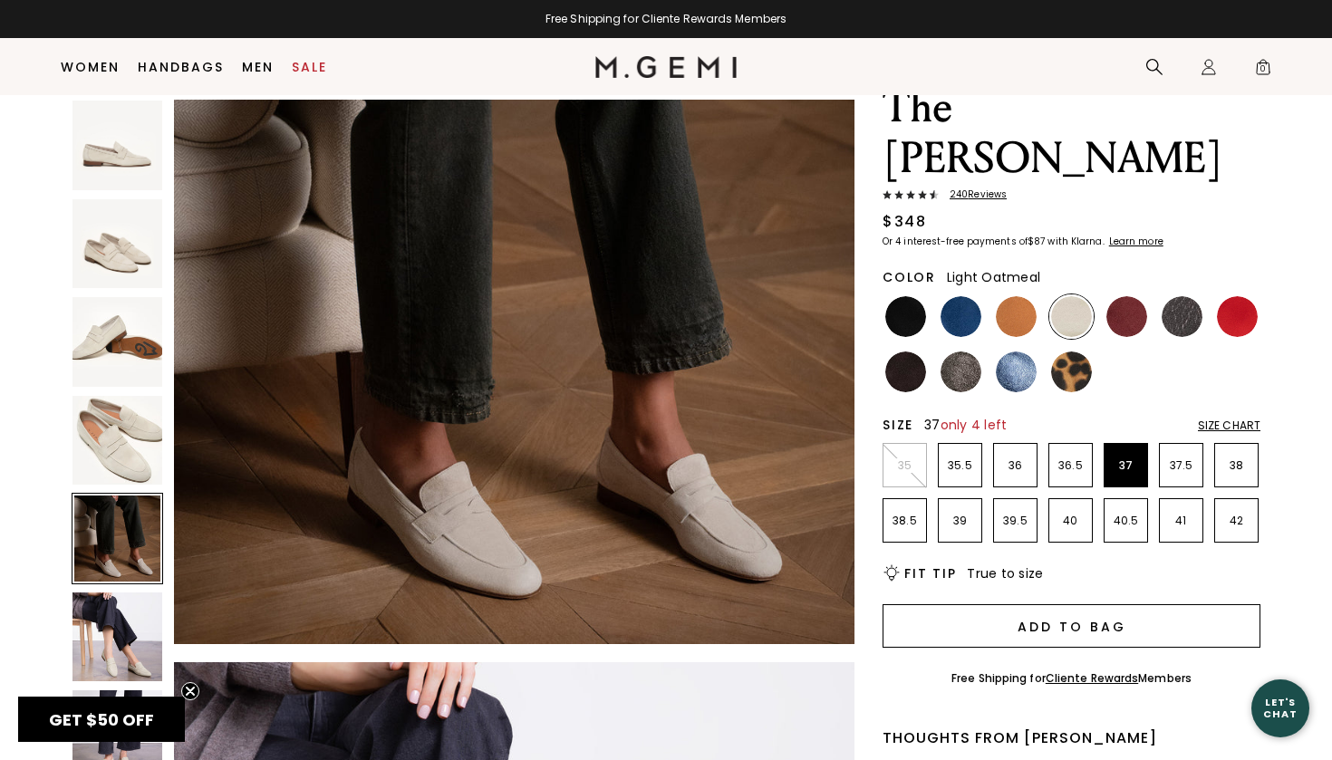
click at [1116, 604] on button "Add to Bag" at bounding box center [1072, 625] width 378 height 43
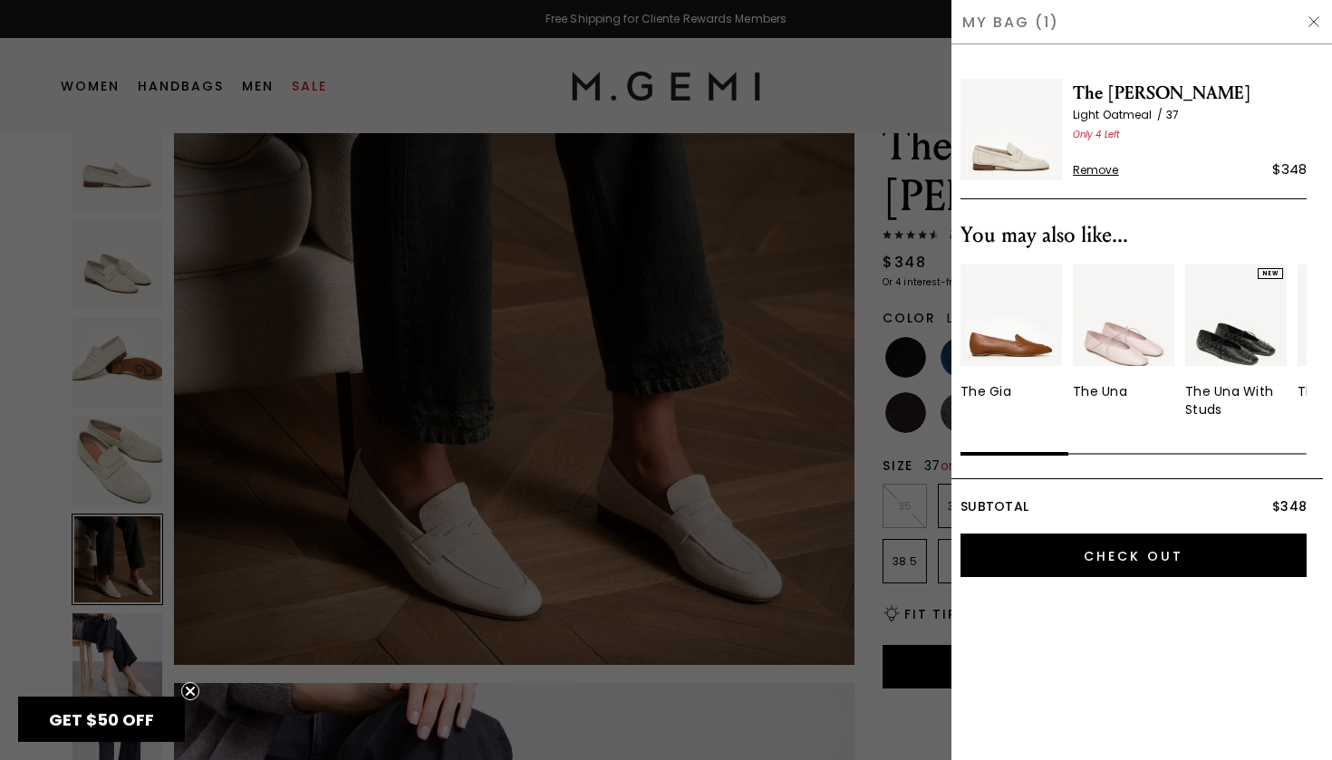
scroll to position [0, 0]
click at [765, 570] on div at bounding box center [666, 380] width 1332 height 760
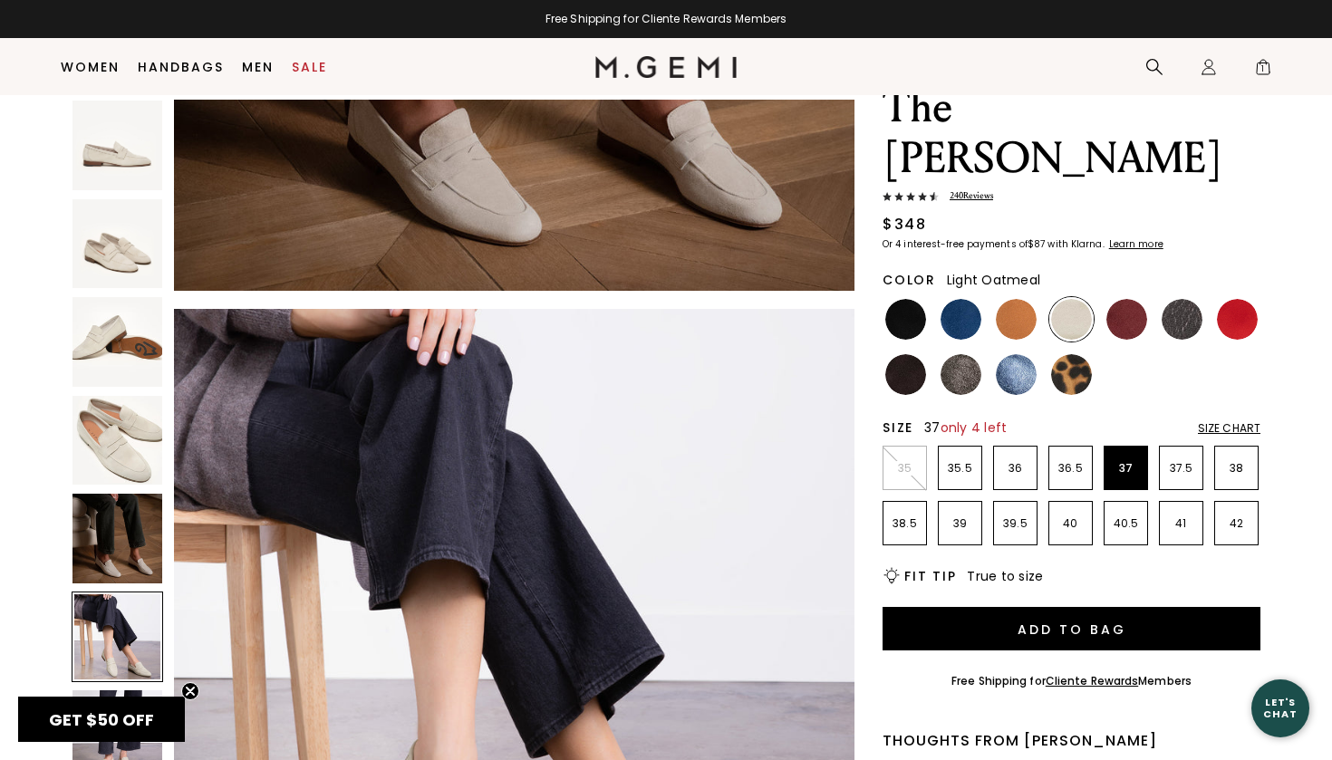
scroll to position [3284, 0]
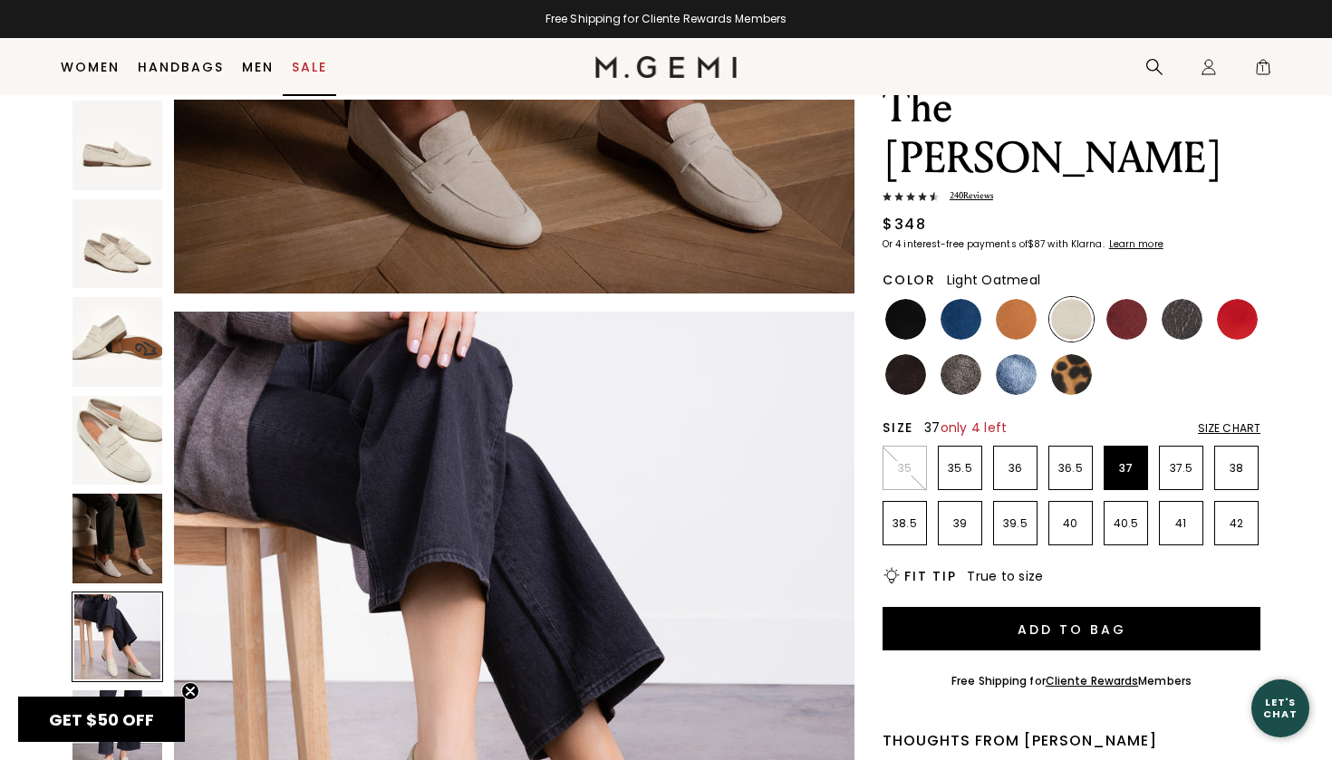
click at [313, 72] on link "Sale" at bounding box center [309, 67] width 35 height 14
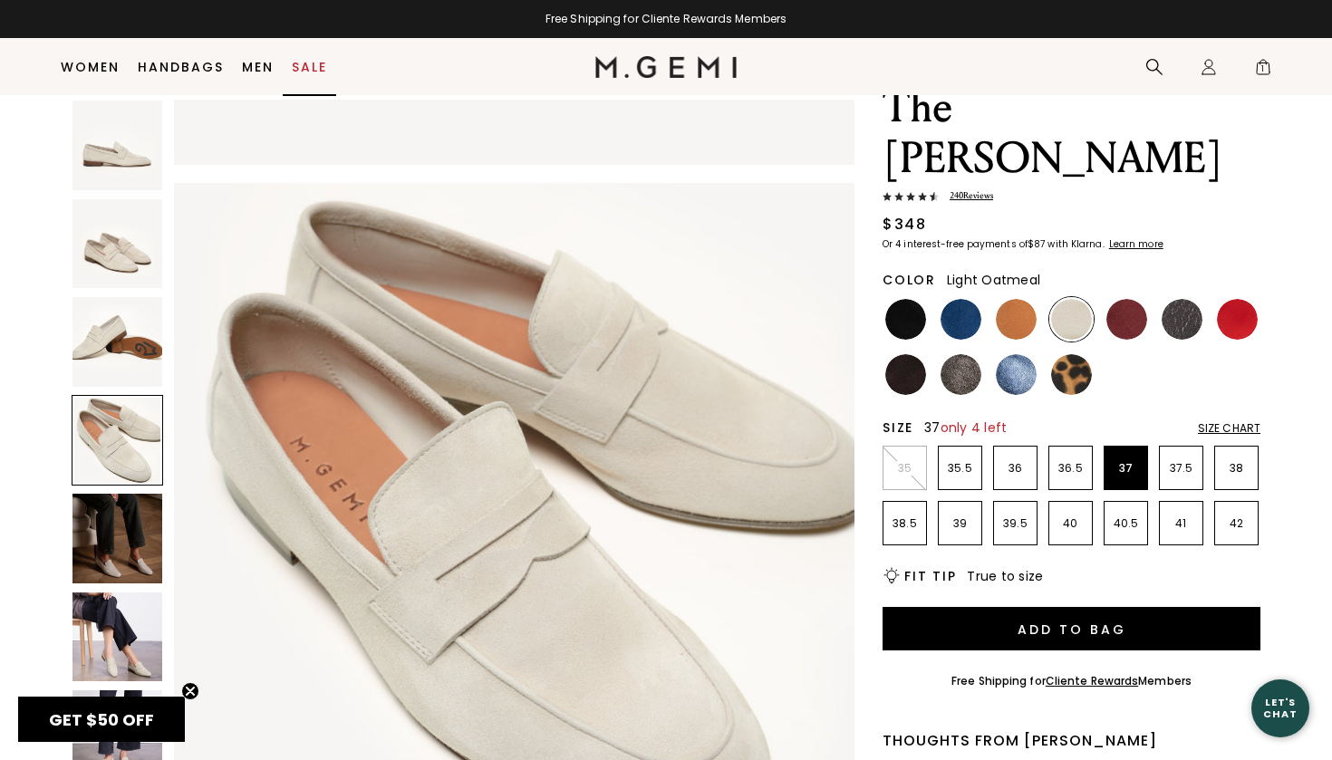
scroll to position [2239, 0]
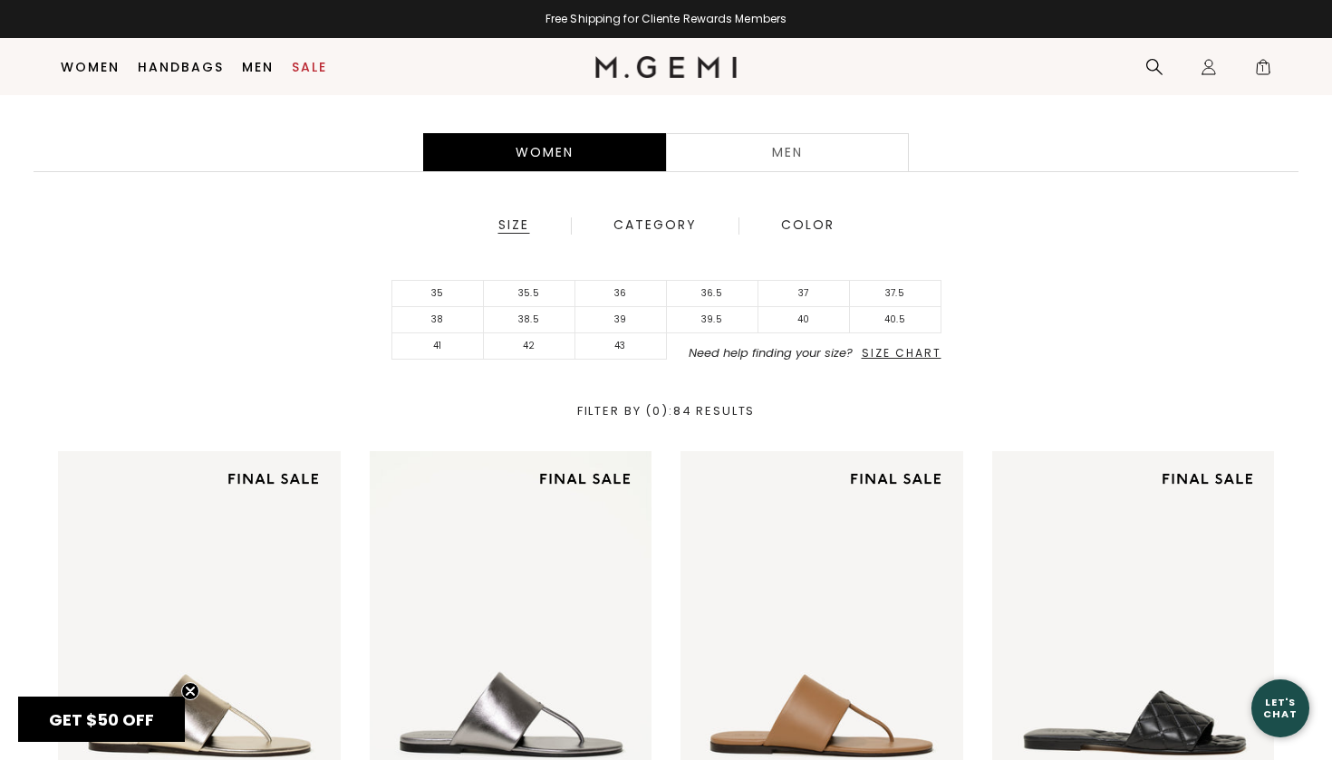
scroll to position [291, 0]
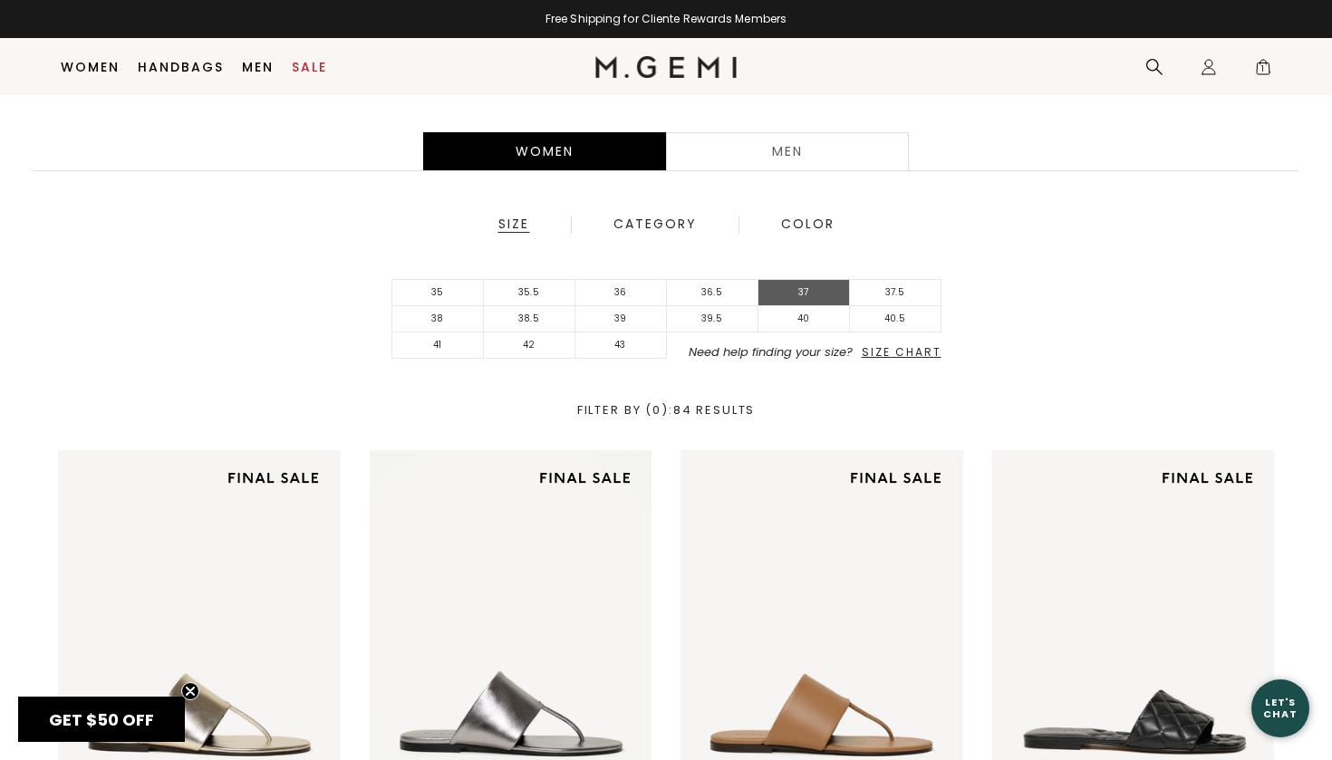
click at [829, 295] on li "37" at bounding box center [804, 293] width 92 height 26
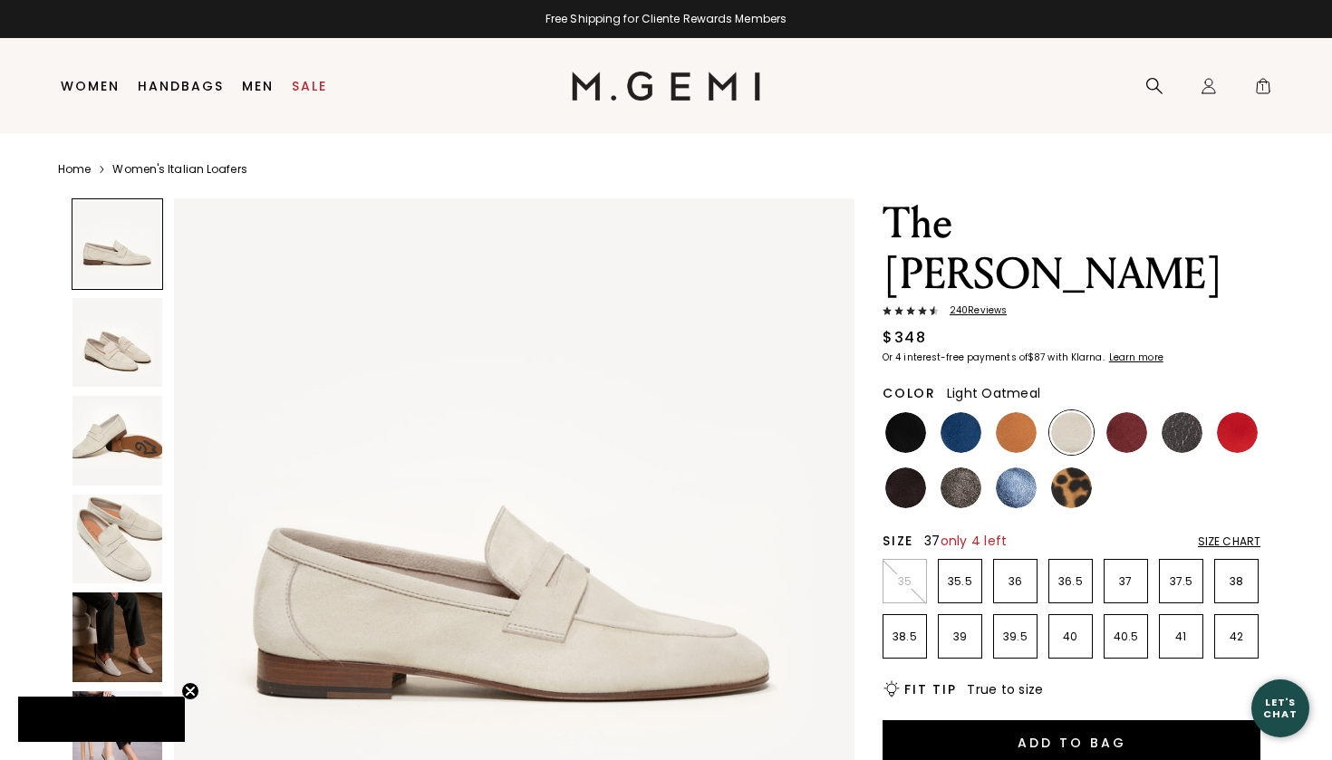
click at [1123, 559] on li "37" at bounding box center [1126, 581] width 44 height 44
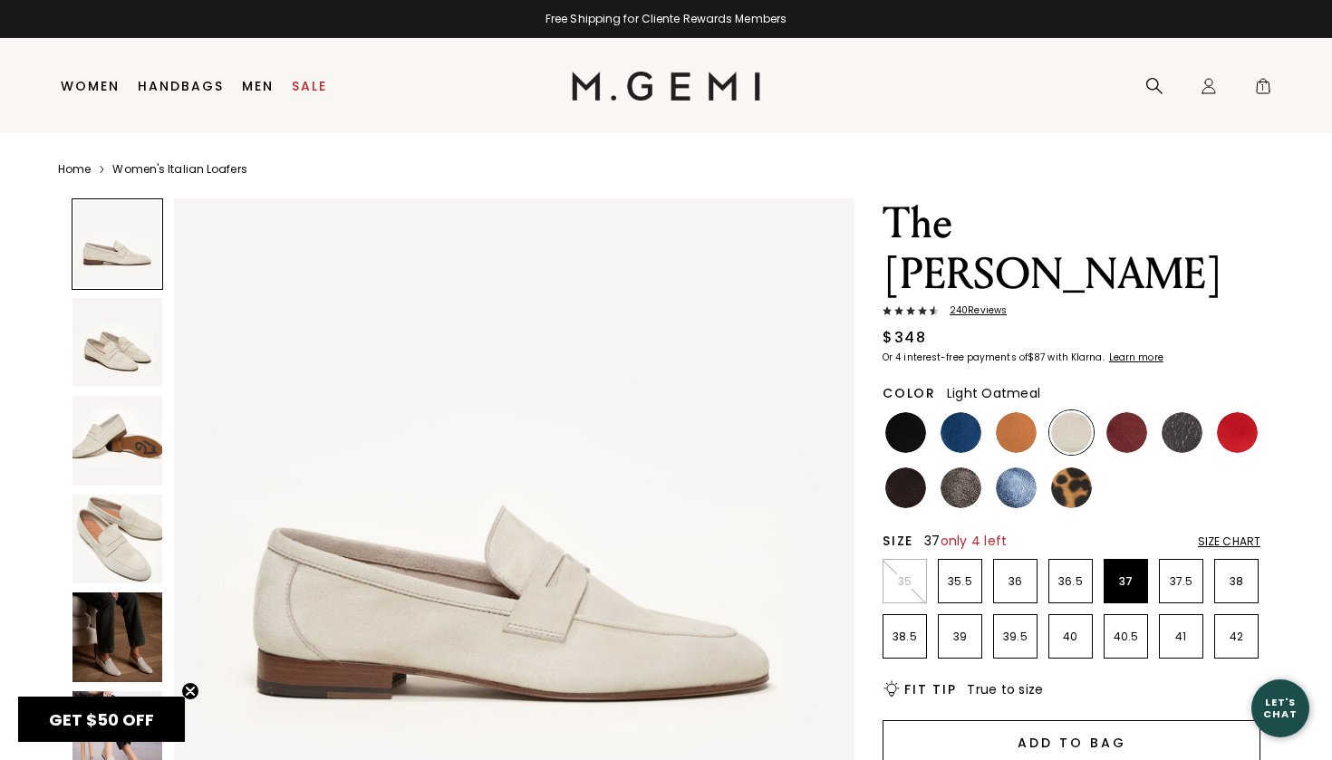
click at [1071, 720] on button "Add to Bag" at bounding box center [1072, 741] width 378 height 43
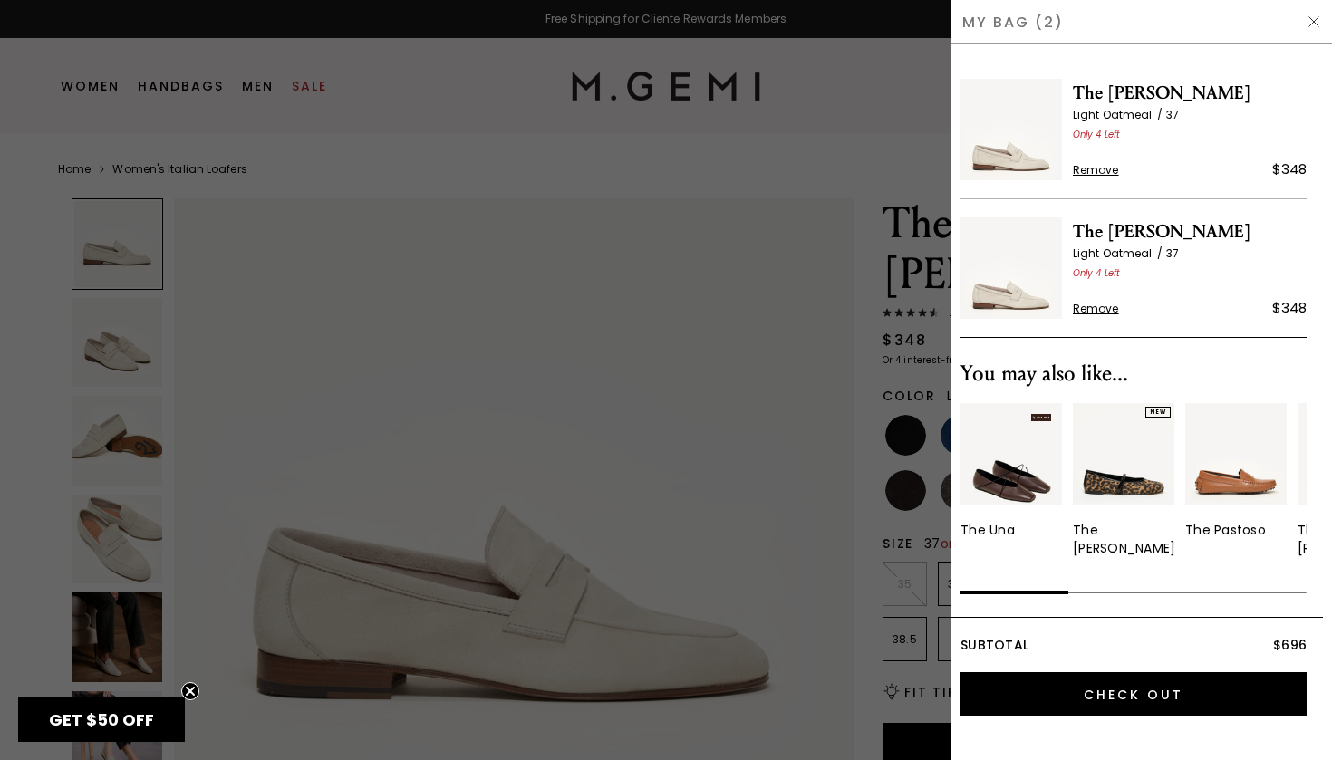
click at [715, 227] on div at bounding box center [666, 380] width 1332 height 760
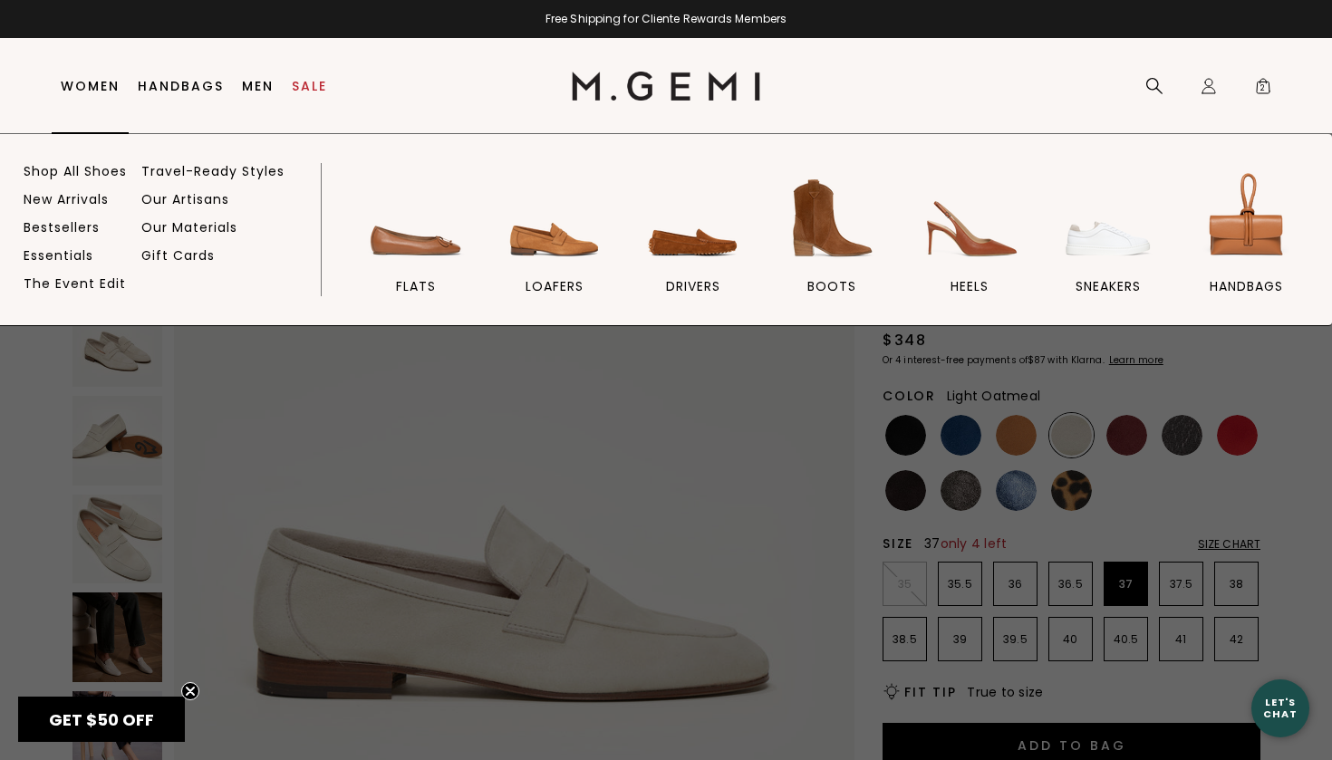
click at [96, 80] on link "Women" at bounding box center [90, 86] width 59 height 14
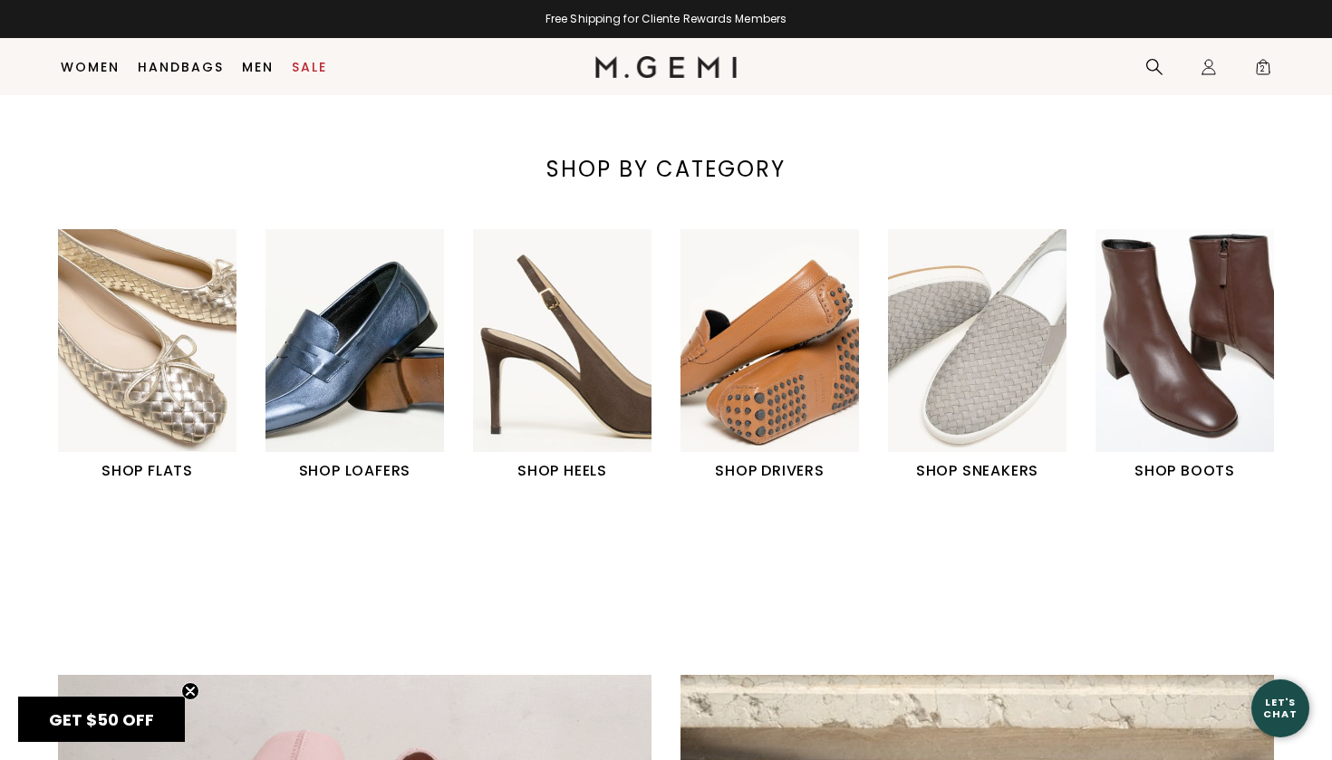
scroll to position [580, 0]
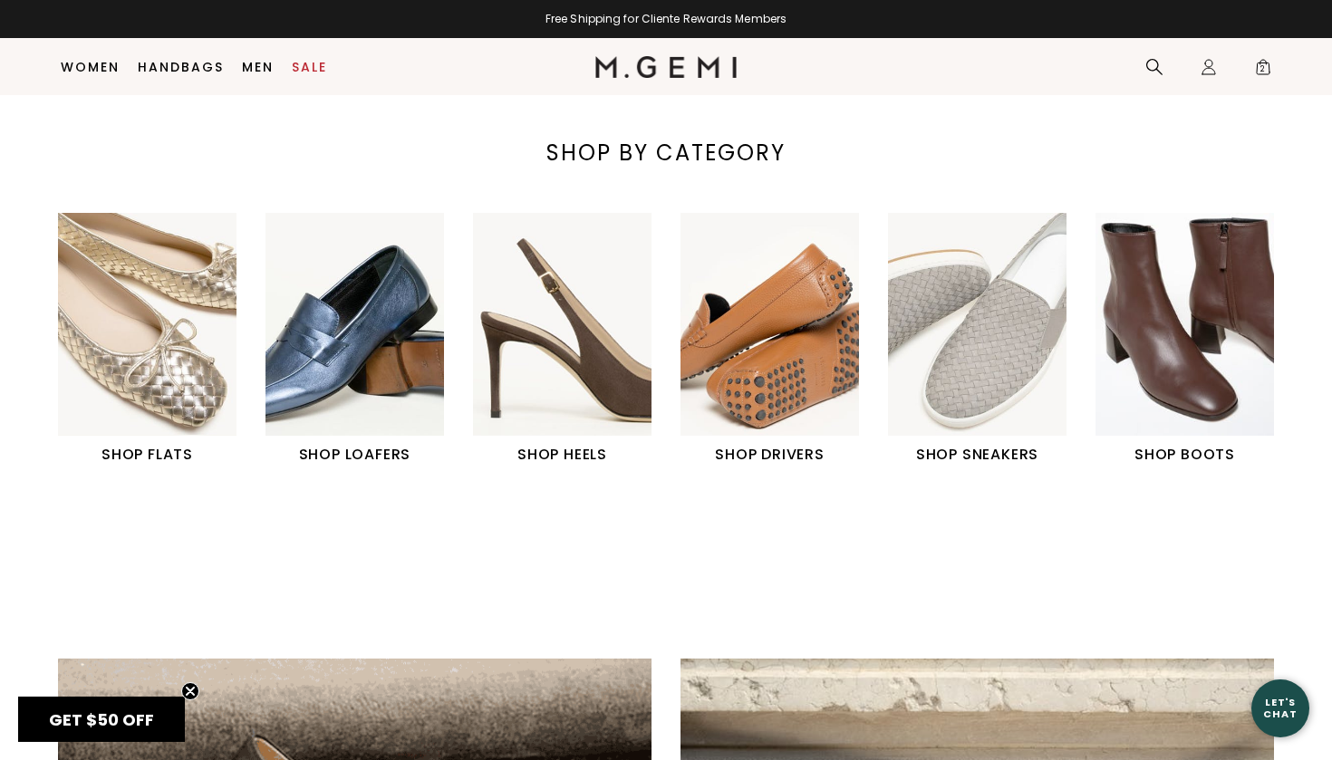
click at [1135, 360] on img "6 / 6" at bounding box center [1185, 324] width 179 height 223
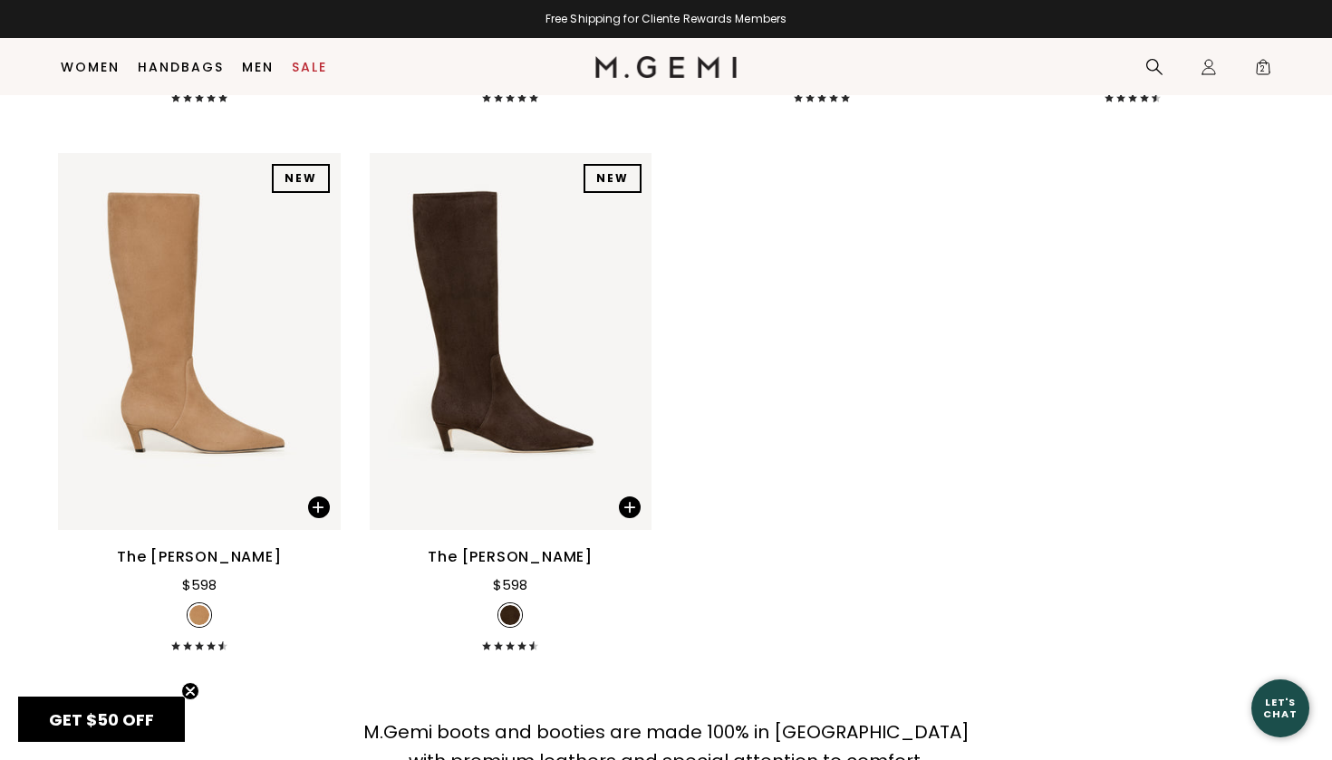
scroll to position [2395, 0]
